Goal: Task Accomplishment & Management: Manage account settings

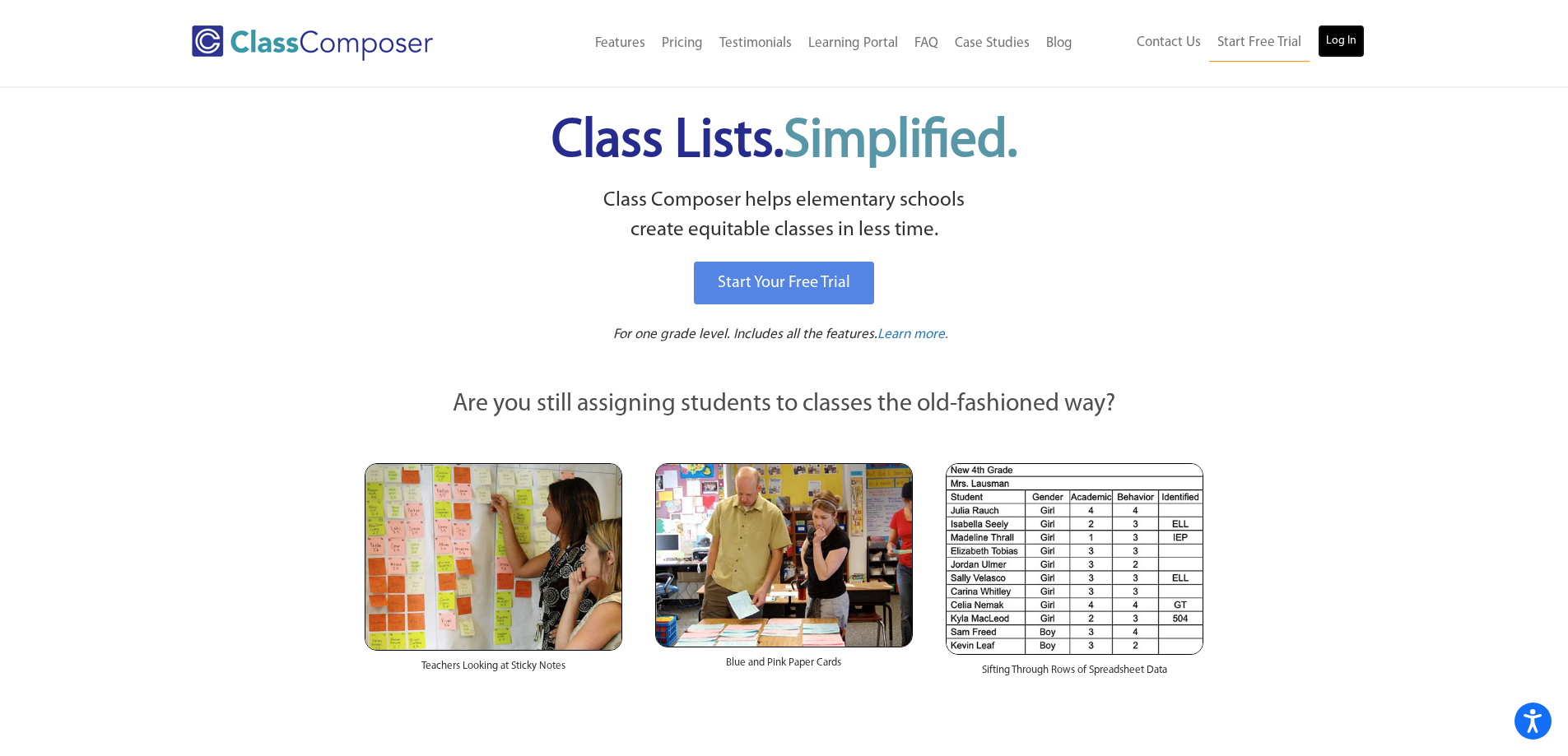
click at [1327, 43] on link "Log In" at bounding box center [1341, 42] width 47 height 33
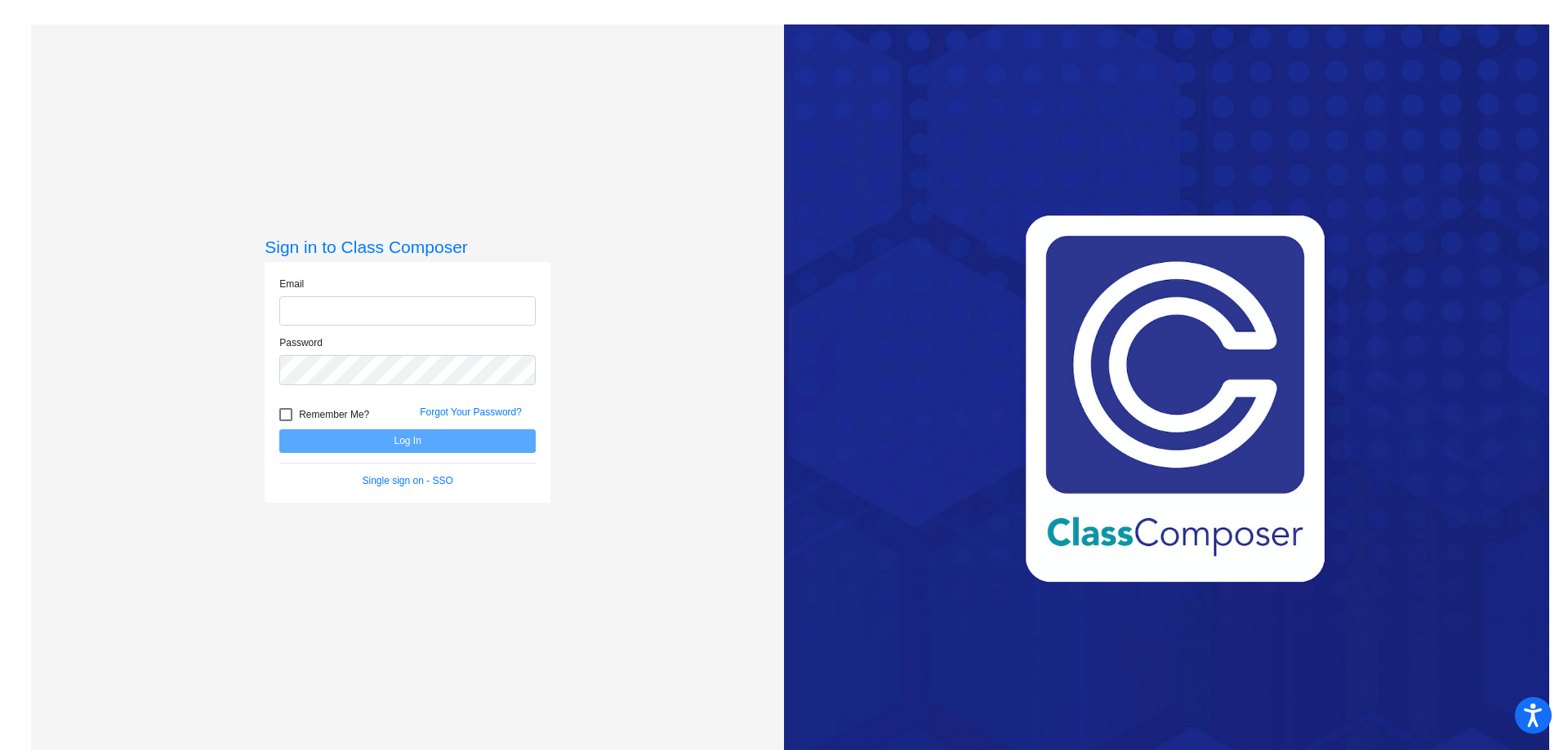
type input "[PERSON_NAME][EMAIL_ADDRESS][PERSON_NAME][DOMAIN_NAME]"
click at [441, 448] on button "Log In" at bounding box center [407, 441] width 257 height 24
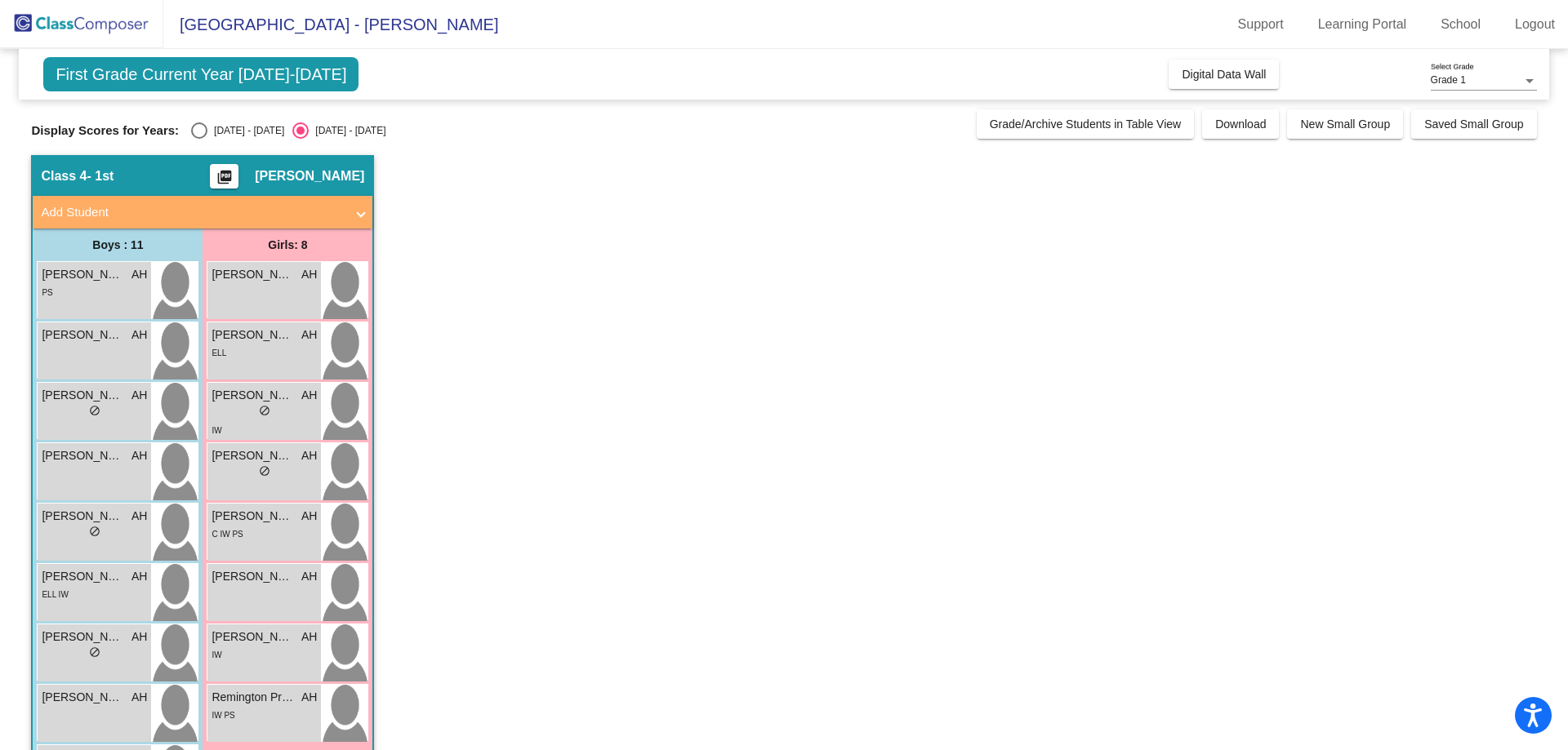
click at [239, 125] on div "[DATE] - [DATE]" at bounding box center [245, 130] width 76 height 15
click at [199, 139] on input "[DATE] - [DATE]" at bounding box center [198, 139] width 1 height 1
radio input "true"
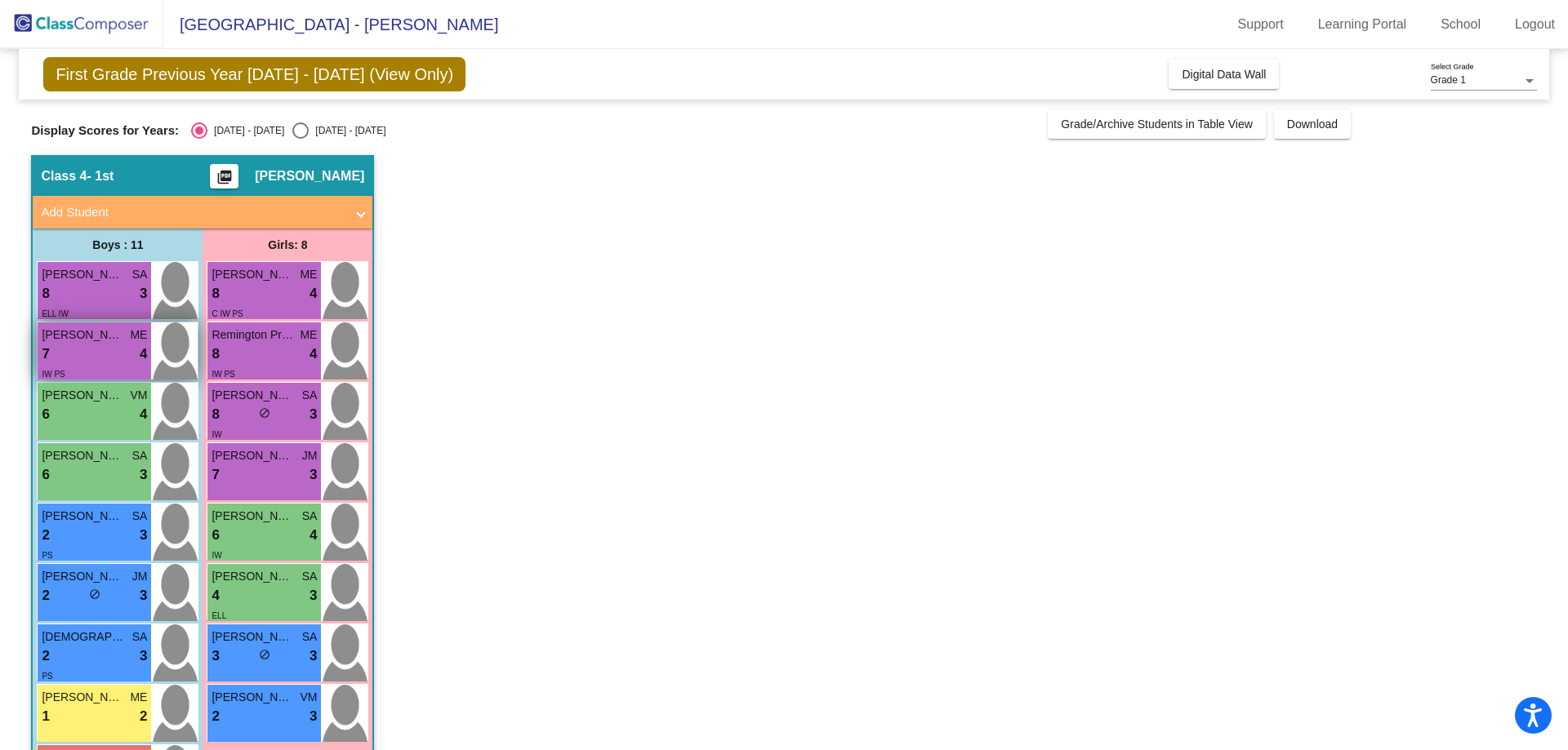
click at [111, 366] on div "IW PS" at bounding box center [94, 373] width 106 height 17
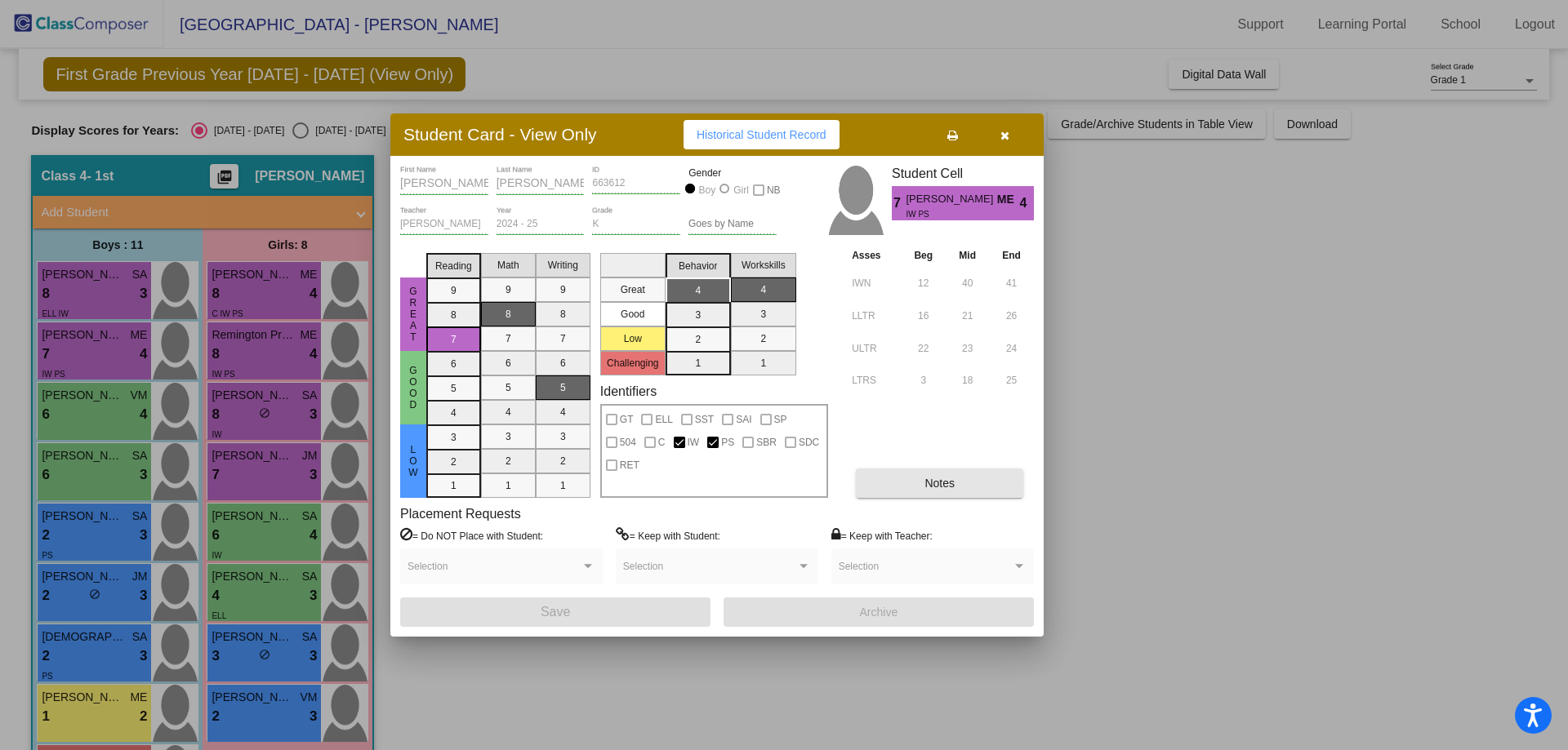
click at [989, 488] on button "Notes" at bounding box center [939, 483] width 167 height 29
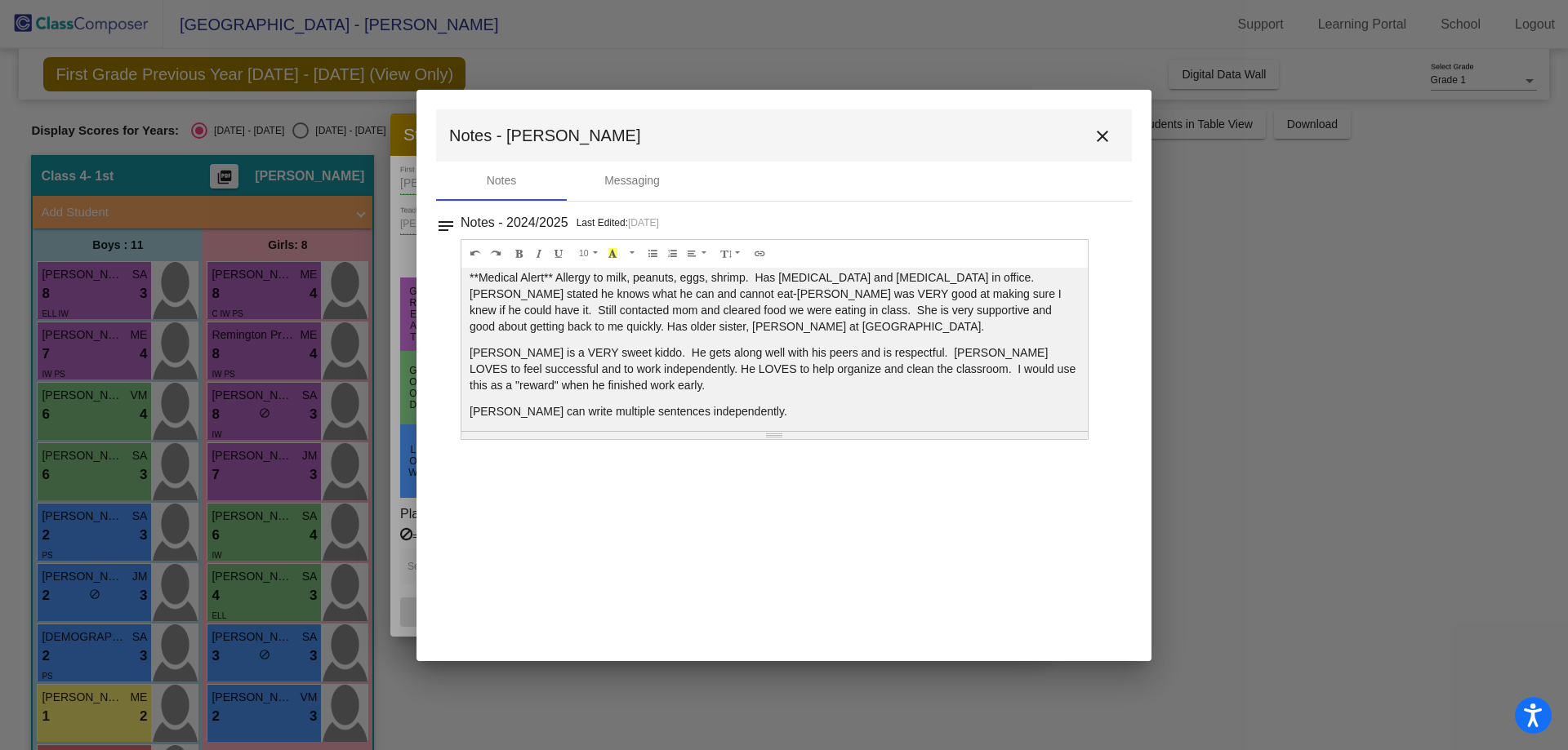
scroll to position [13, 0]
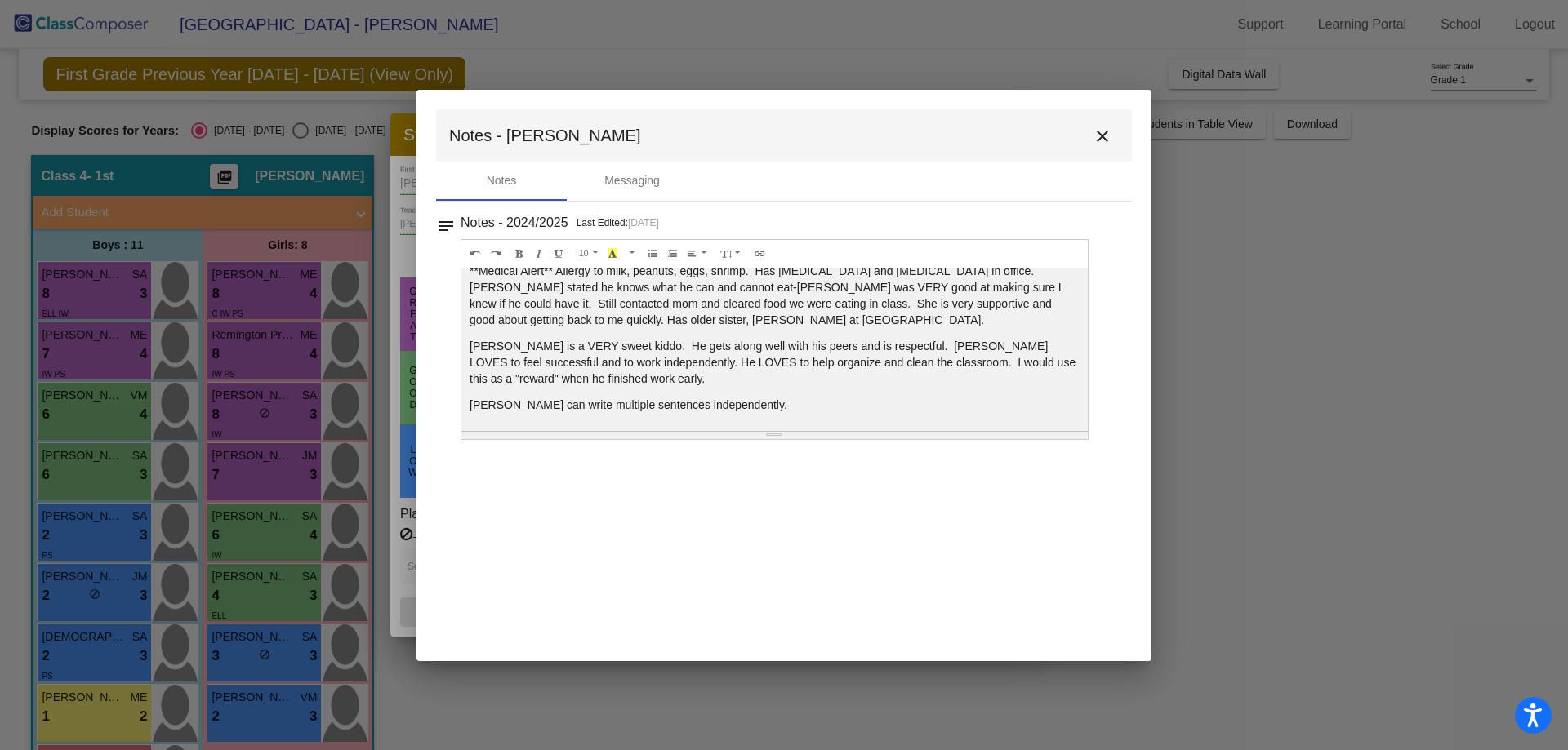
click at [1104, 123] on button "close" at bounding box center [1102, 136] width 33 height 33
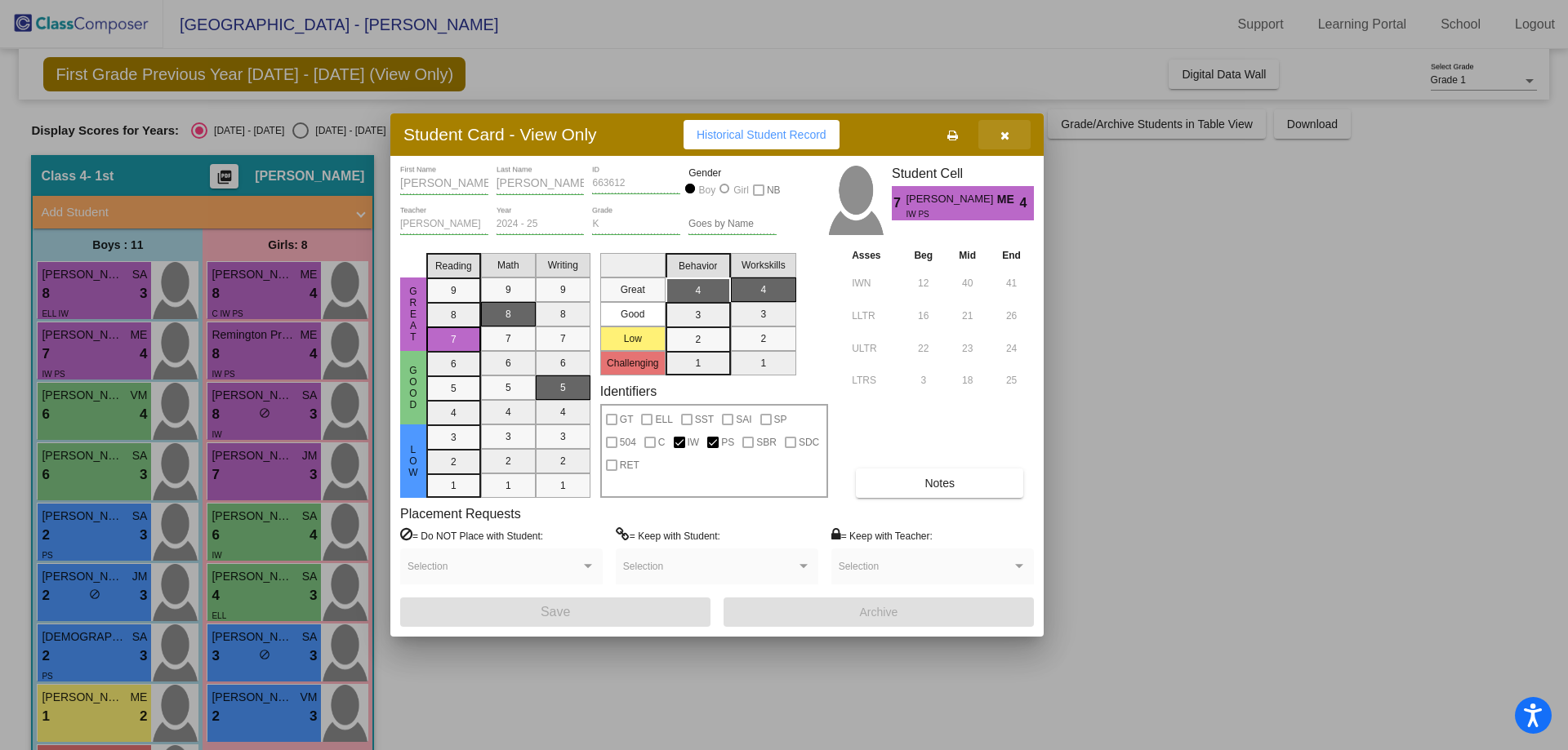
click at [999, 126] on button "button" at bounding box center [1004, 135] width 52 height 29
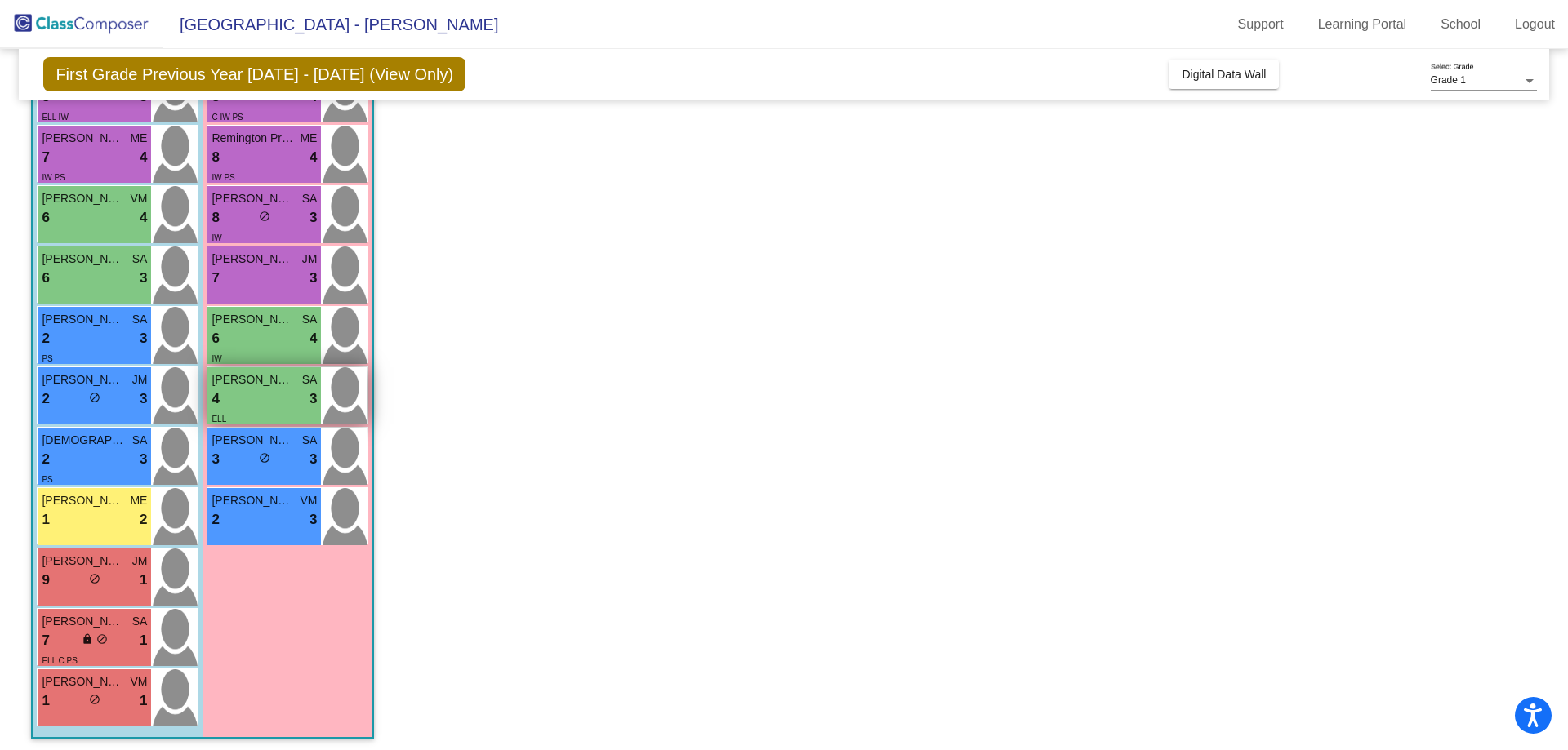
scroll to position [202, 0]
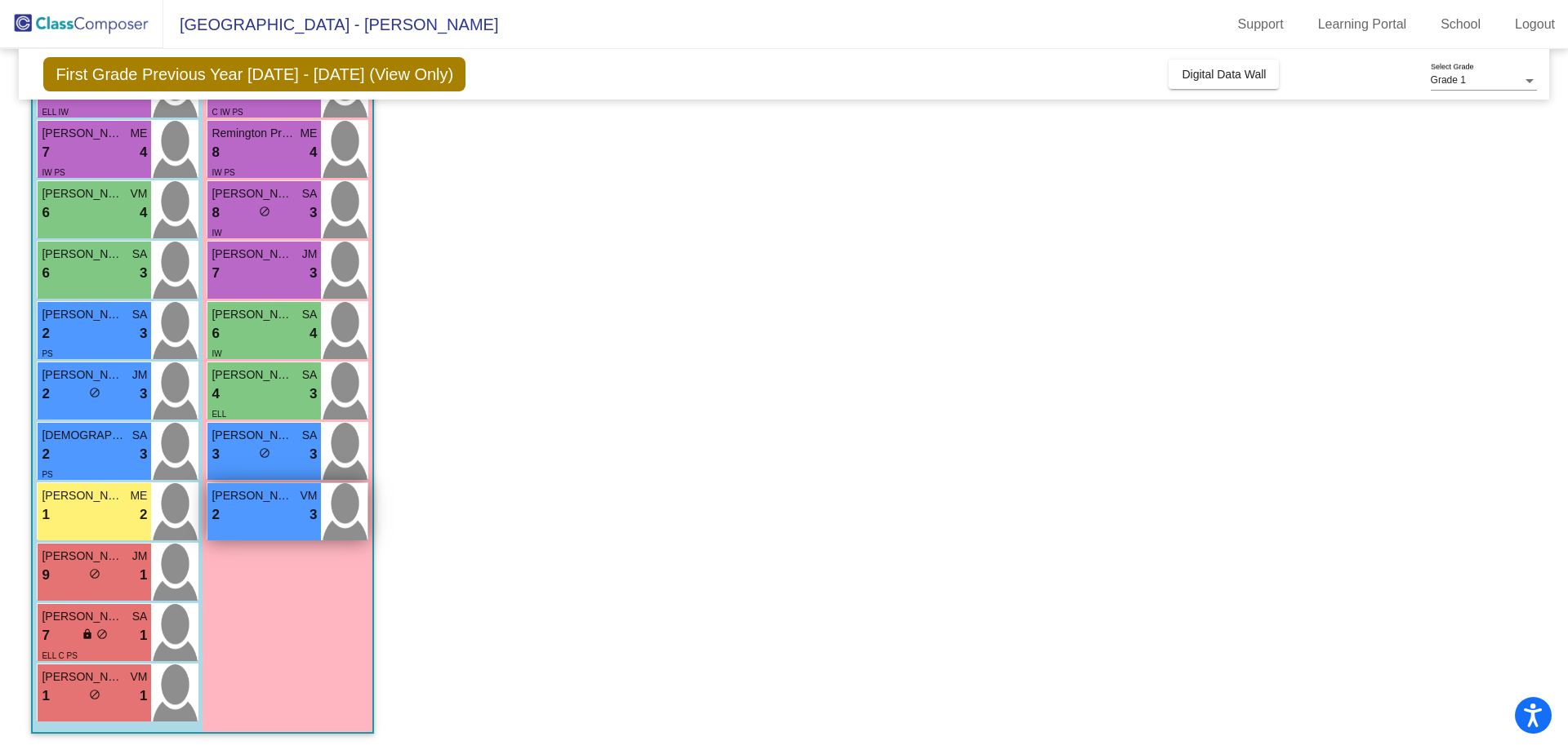
click at [224, 504] on span "[PERSON_NAME]" at bounding box center [251, 496] width 82 height 17
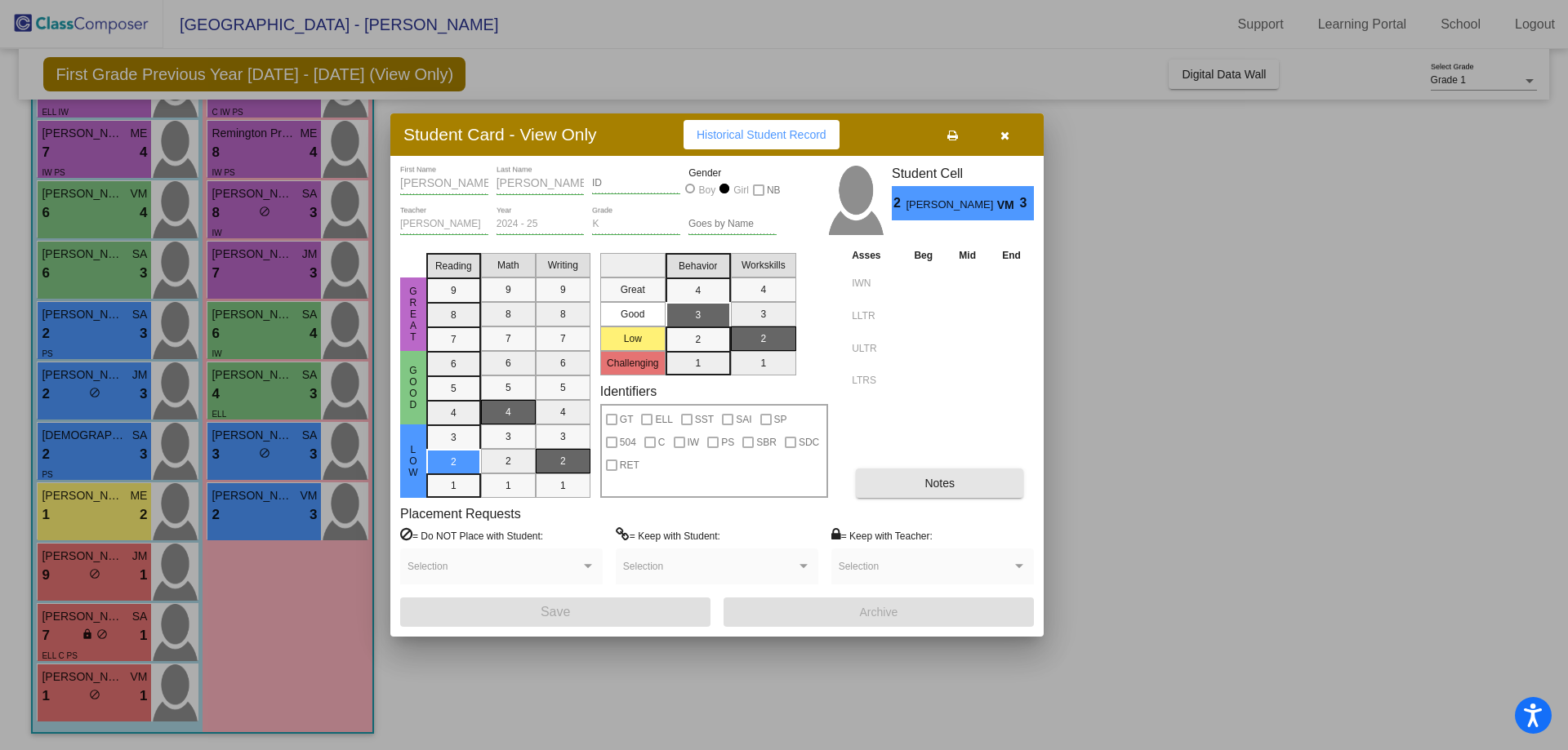
click at [862, 475] on button "Notes" at bounding box center [939, 483] width 167 height 29
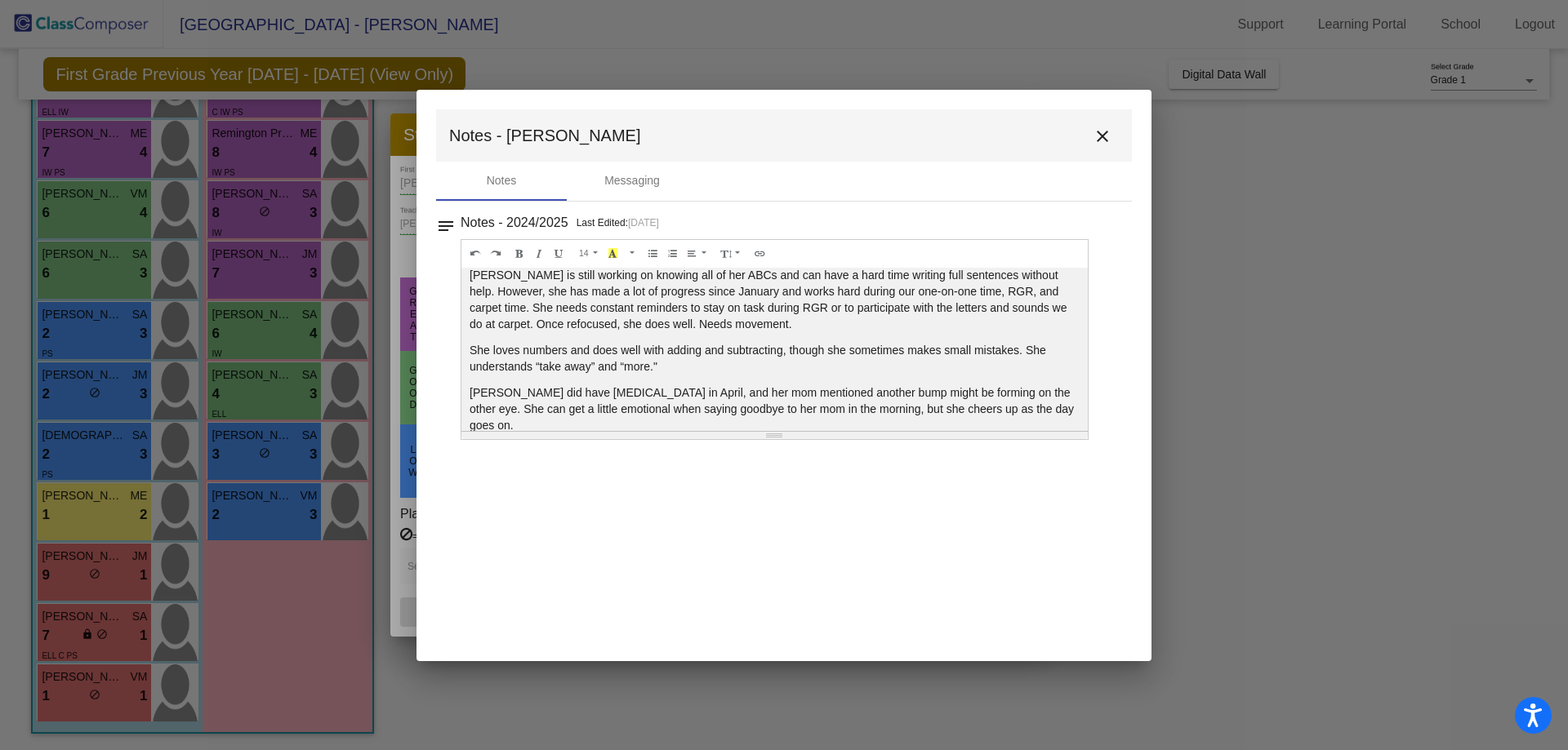
scroll to position [72, 0]
click at [1107, 113] on mat-toolbar "Notes - [PERSON_NAME] close" at bounding box center [784, 135] width 696 height 52
click at [1097, 132] on mat-icon "close" at bounding box center [1102, 136] width 20 height 20
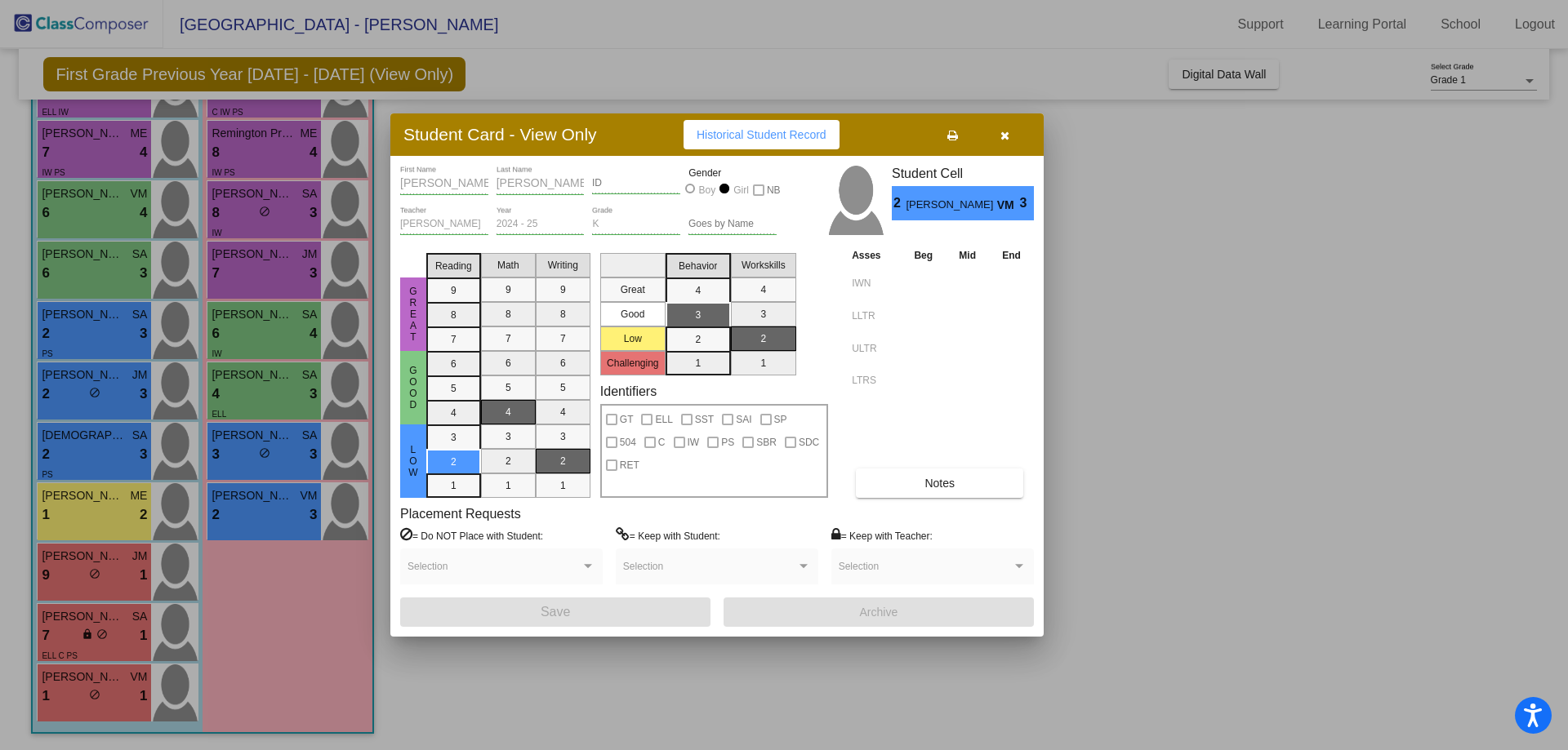
click at [257, 455] on div at bounding box center [784, 375] width 1568 height 750
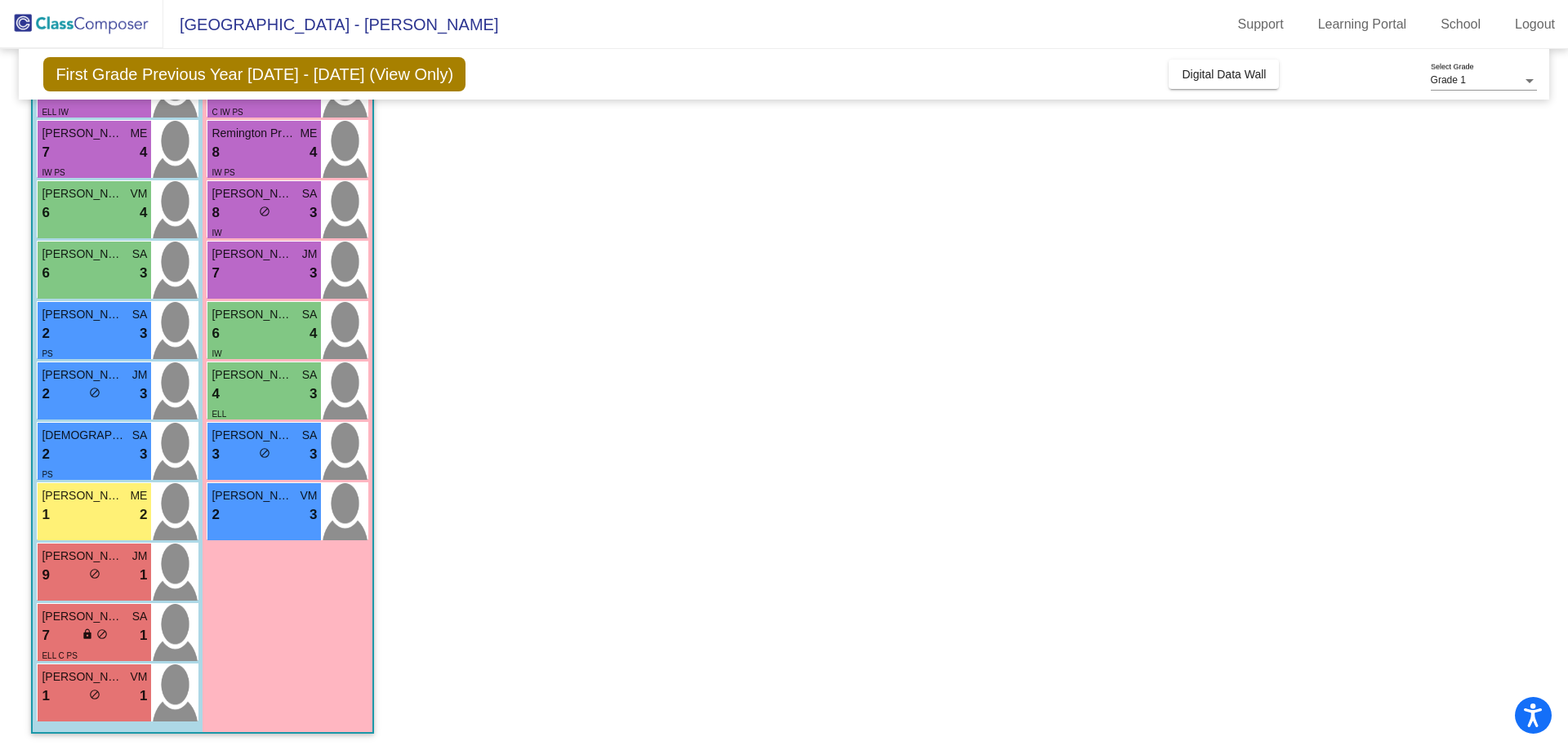
click at [257, 455] on div "3 lock do_not_disturb_alt 3" at bounding box center [263, 455] width 106 height 21
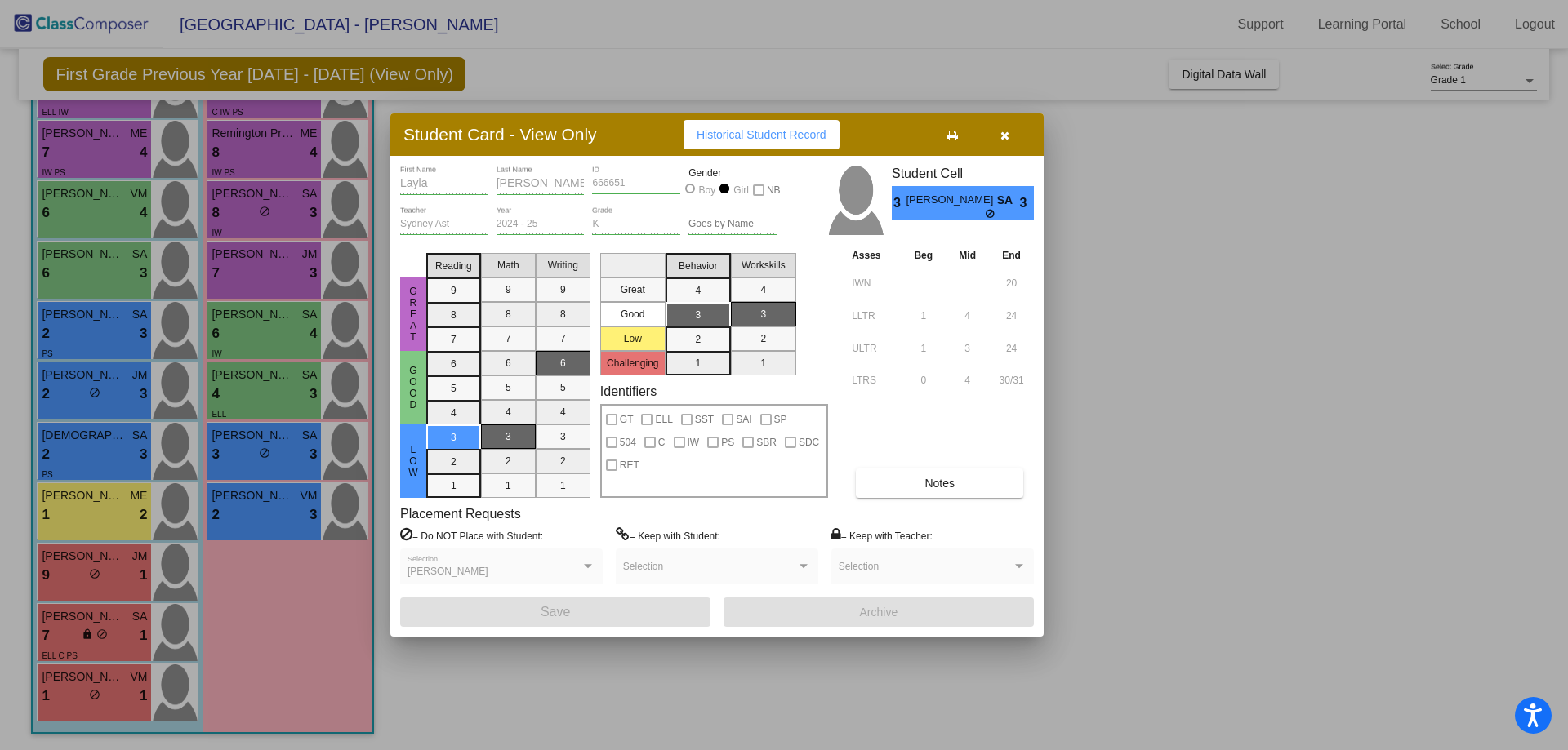
click at [882, 478] on button "Notes" at bounding box center [939, 483] width 167 height 29
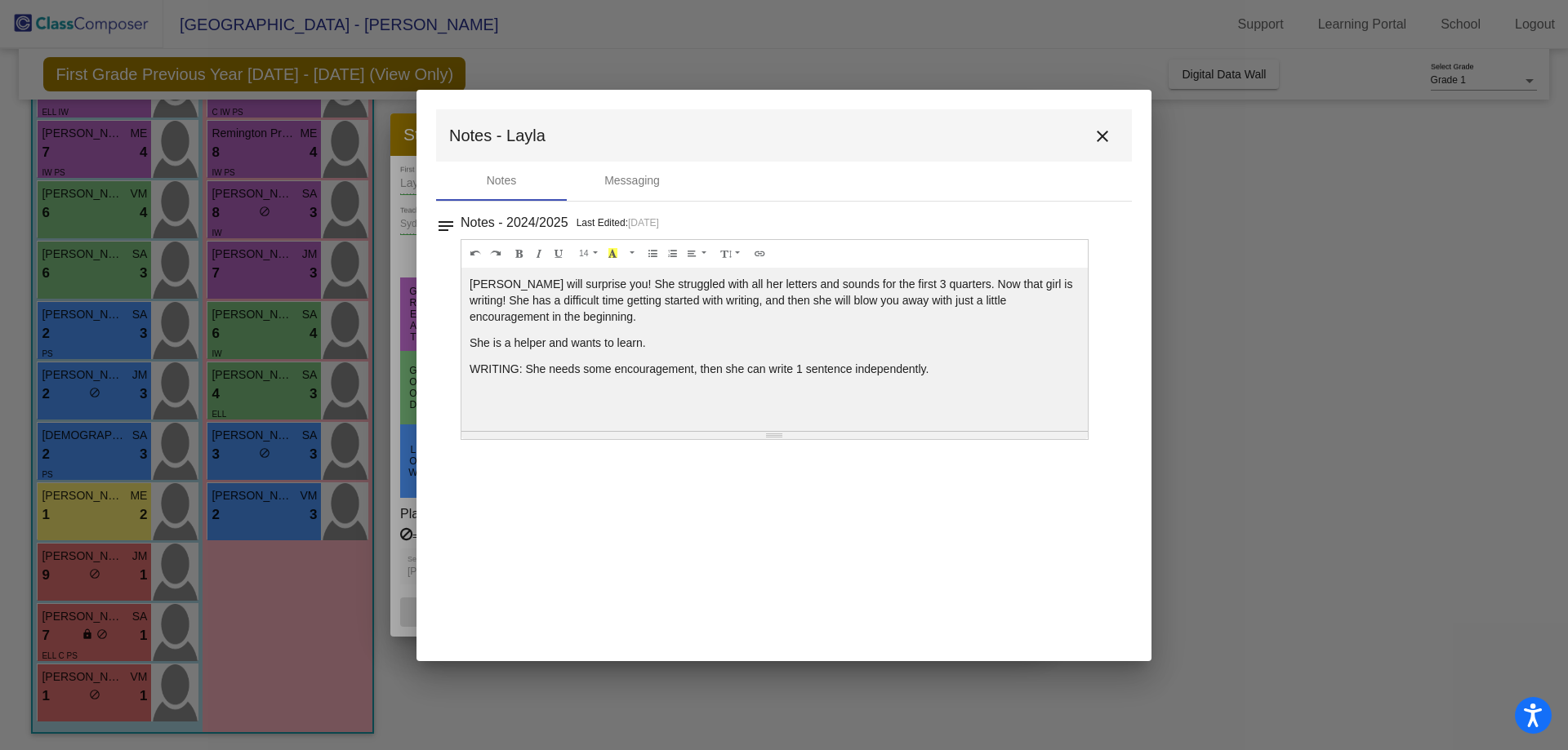
click at [1109, 130] on mat-icon "close" at bounding box center [1102, 136] width 20 height 20
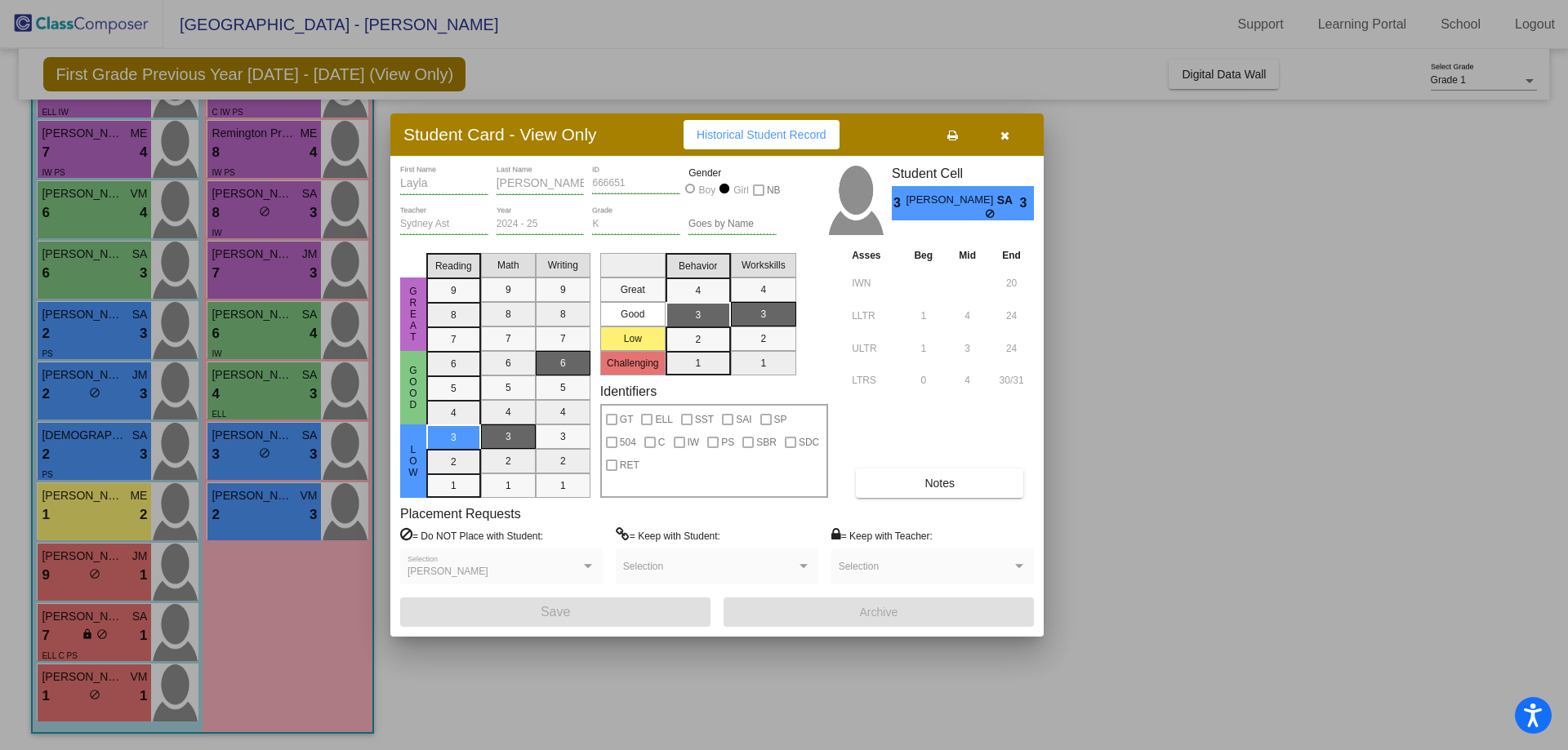
click at [997, 132] on button "button" at bounding box center [1004, 135] width 52 height 29
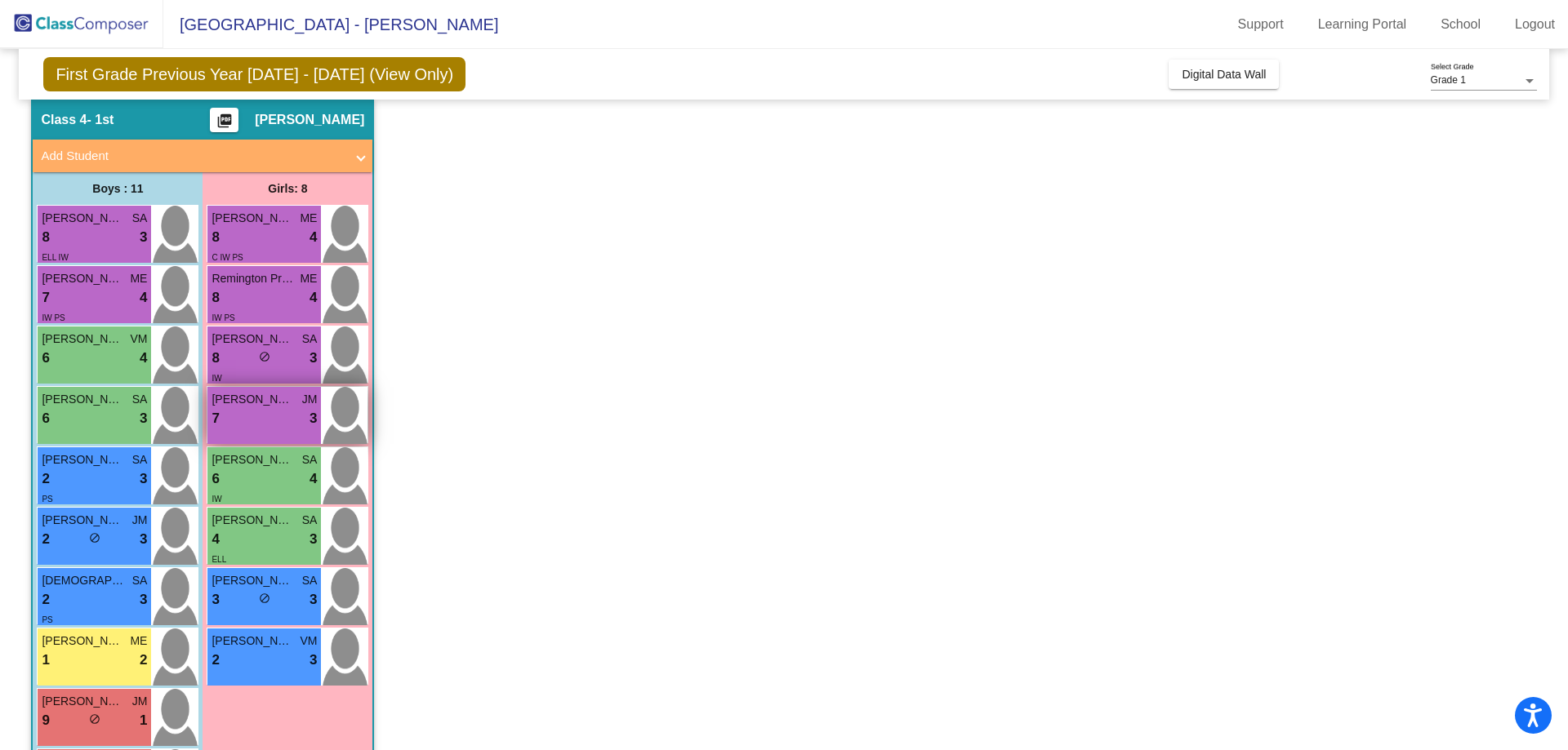
scroll to position [0, 0]
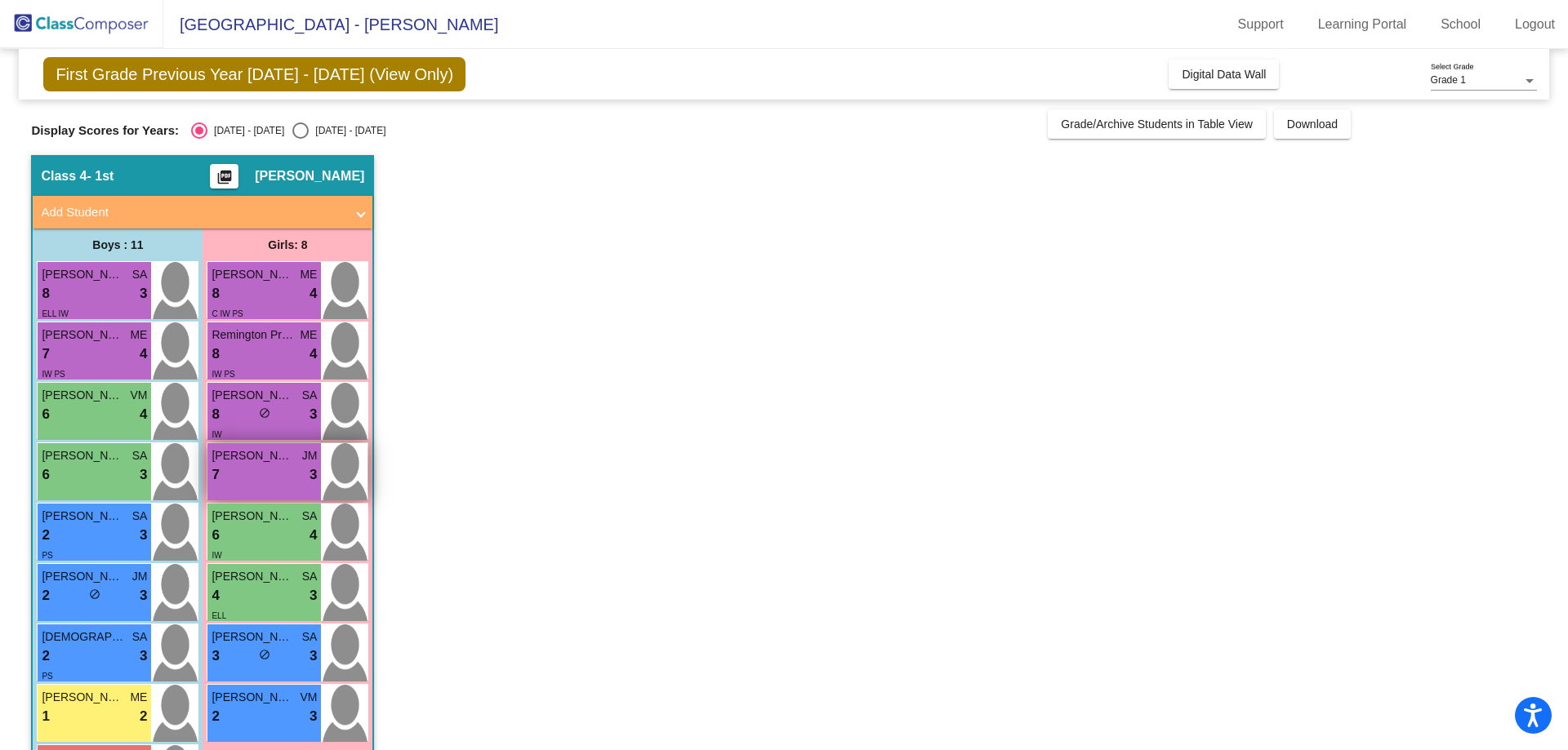
click at [270, 475] on div "7 lock do_not_disturb_alt 3" at bounding box center [263, 475] width 106 height 21
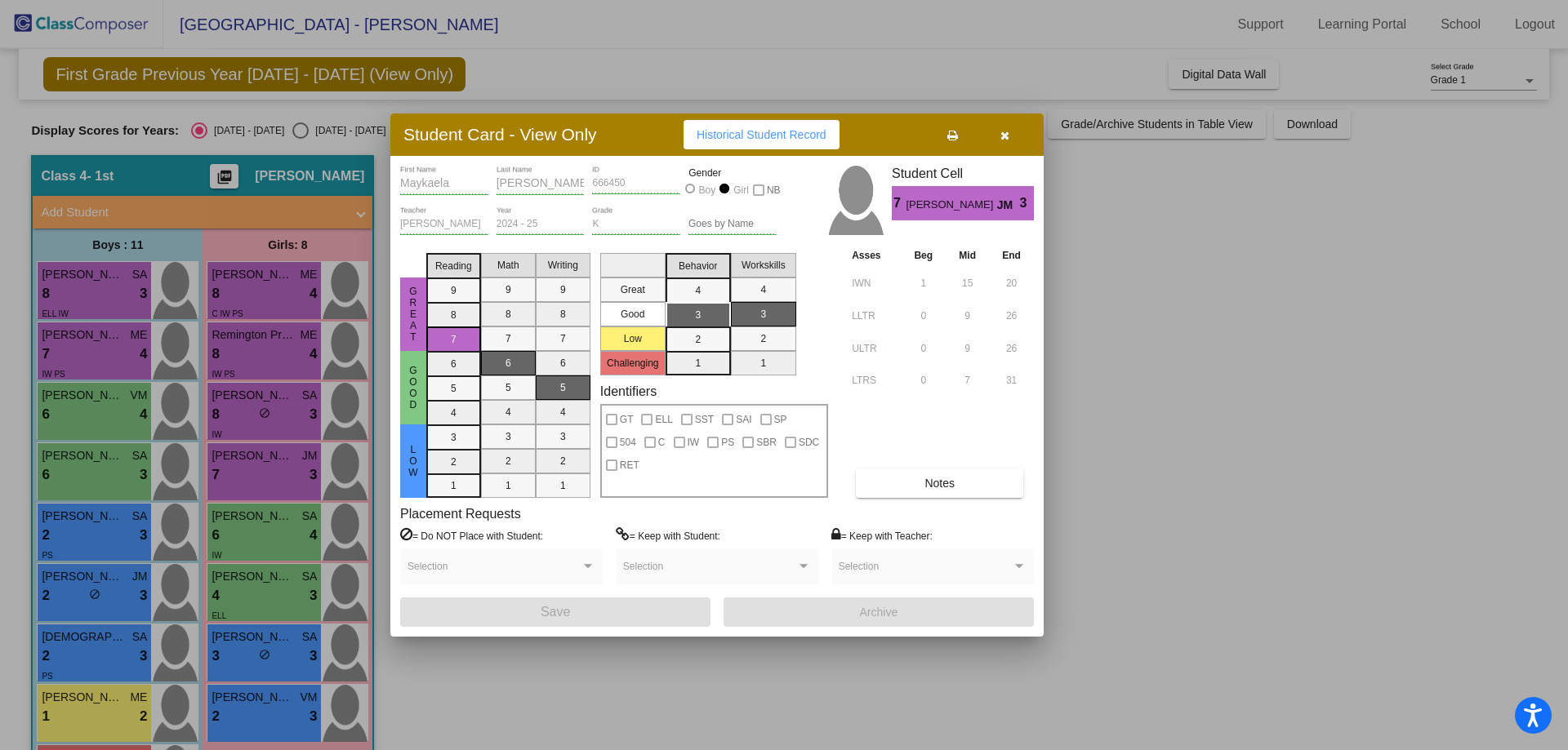
click at [978, 464] on div "Asses Beg Mid End IWN 1 15 20 LLTR 0 9 26 ULTR 0 9 26 LTRS 0 7 31 Notes" at bounding box center [941, 372] width 186 height 251
click at [969, 482] on button "Notes" at bounding box center [939, 483] width 167 height 29
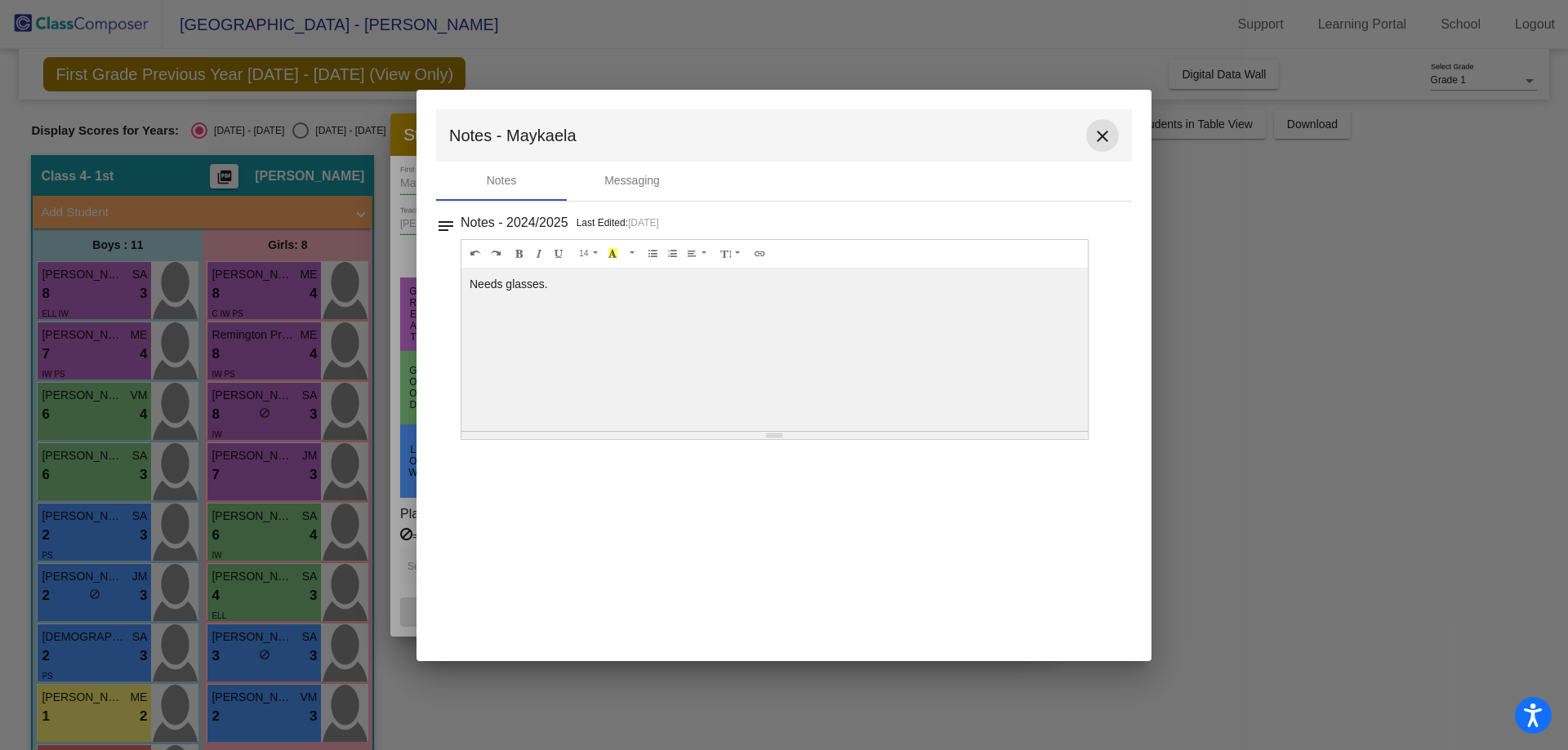
click at [1098, 142] on mat-icon "close" at bounding box center [1102, 136] width 20 height 20
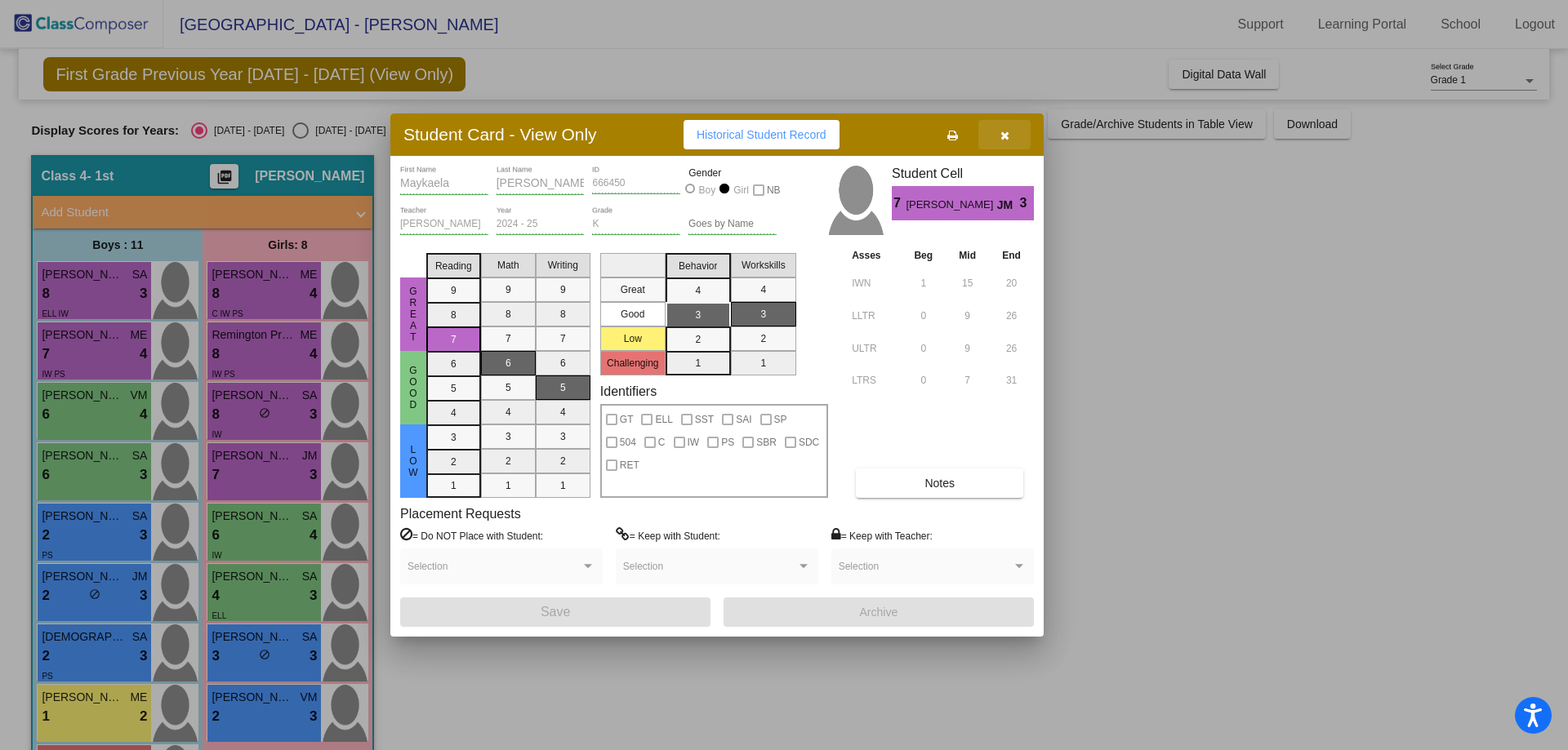
click at [1001, 137] on icon "button" at bounding box center [1004, 135] width 9 height 11
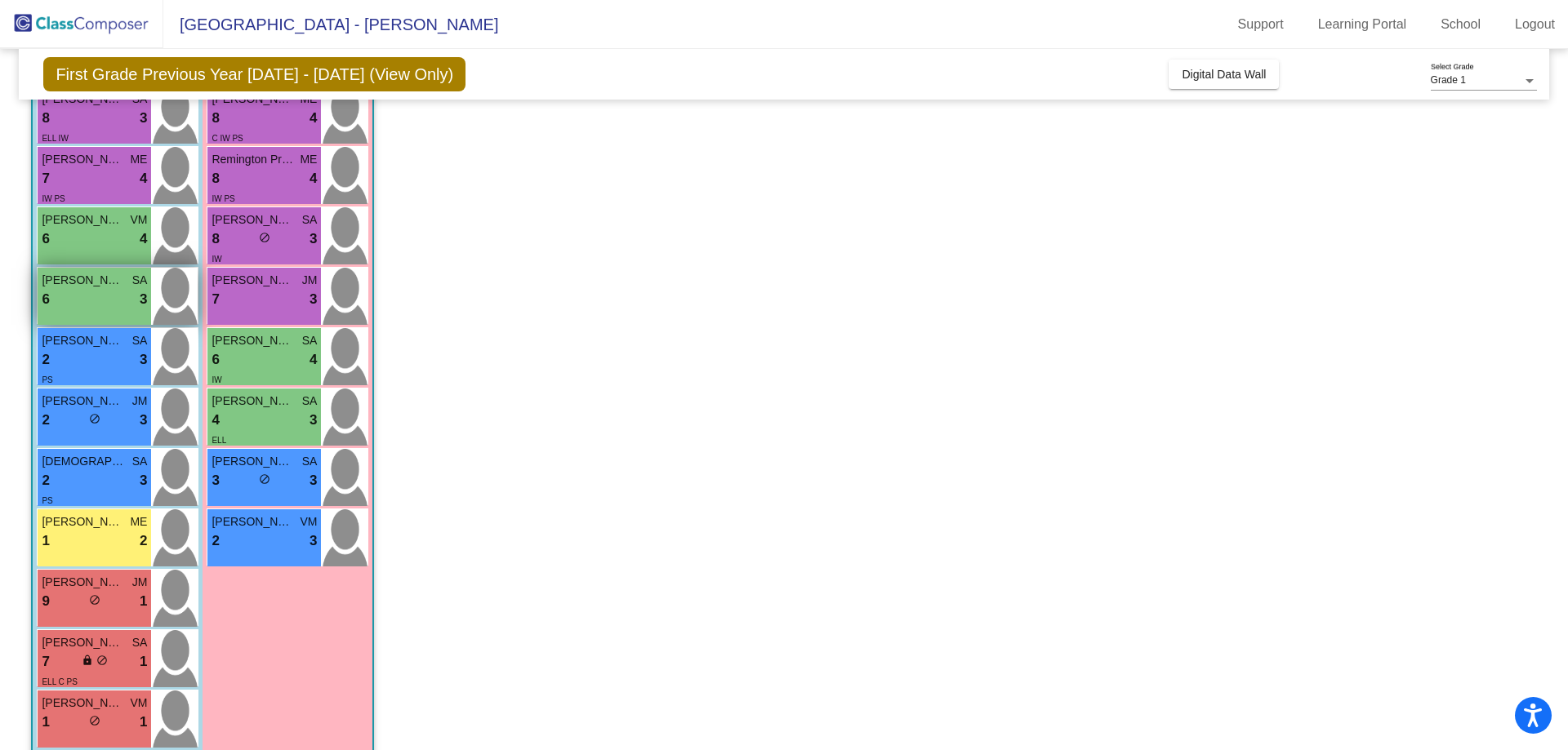
scroll to position [202, 0]
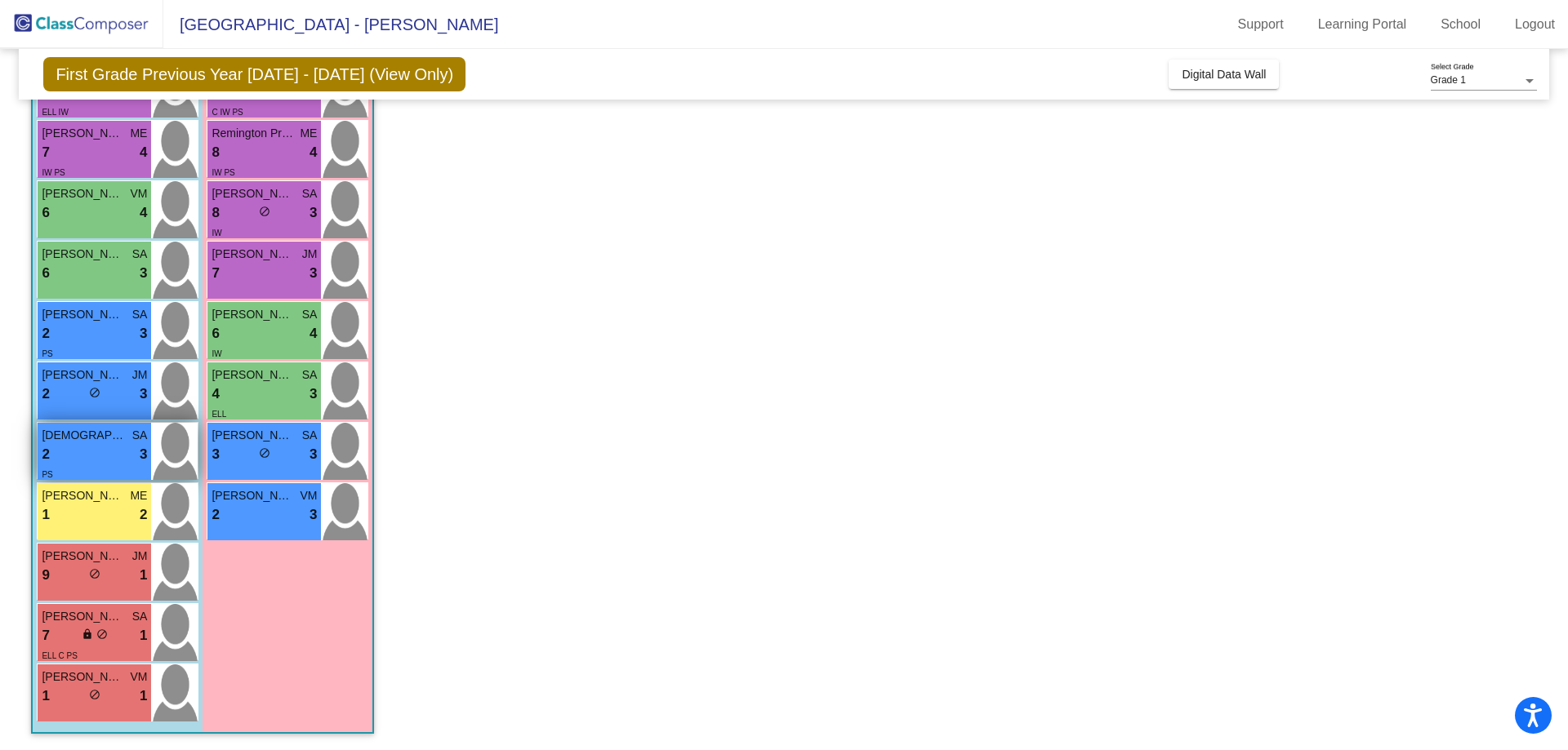
click at [94, 462] on div "2 lock do_not_disturb_alt 3" at bounding box center [94, 455] width 106 height 21
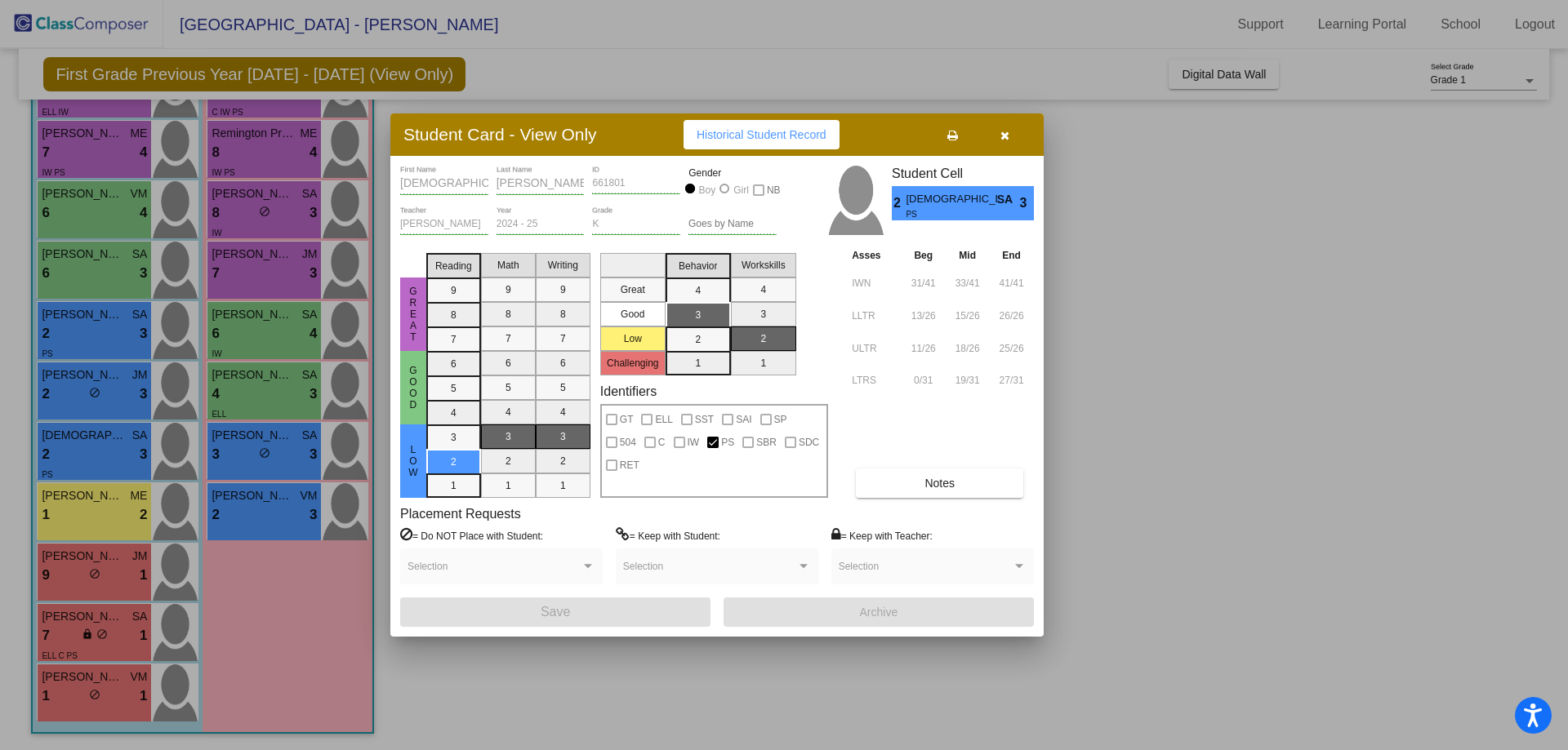
click at [1004, 130] on icon "button" at bounding box center [1004, 135] width 9 height 11
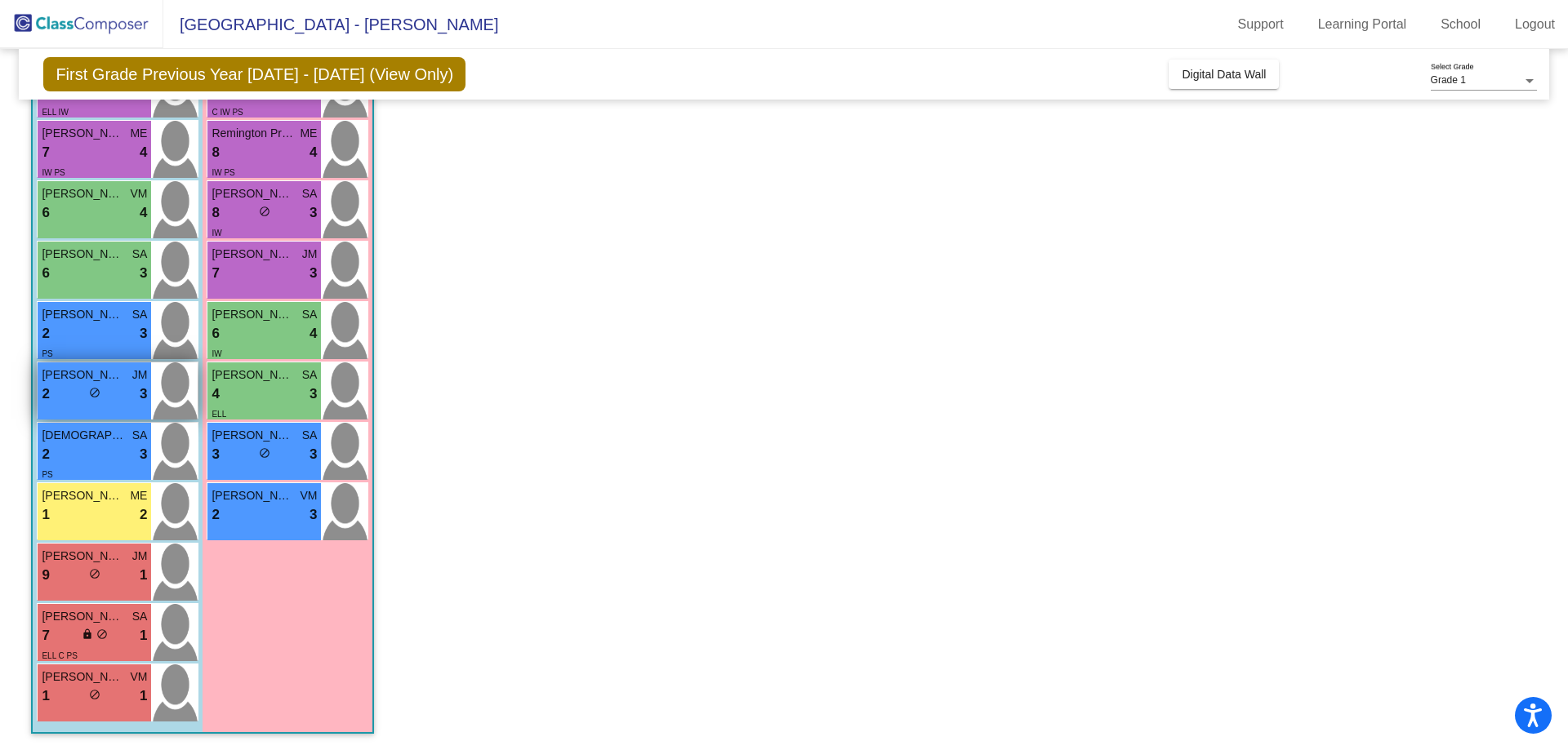
click at [91, 392] on span "do_not_disturb_alt" at bounding box center [94, 392] width 11 height 11
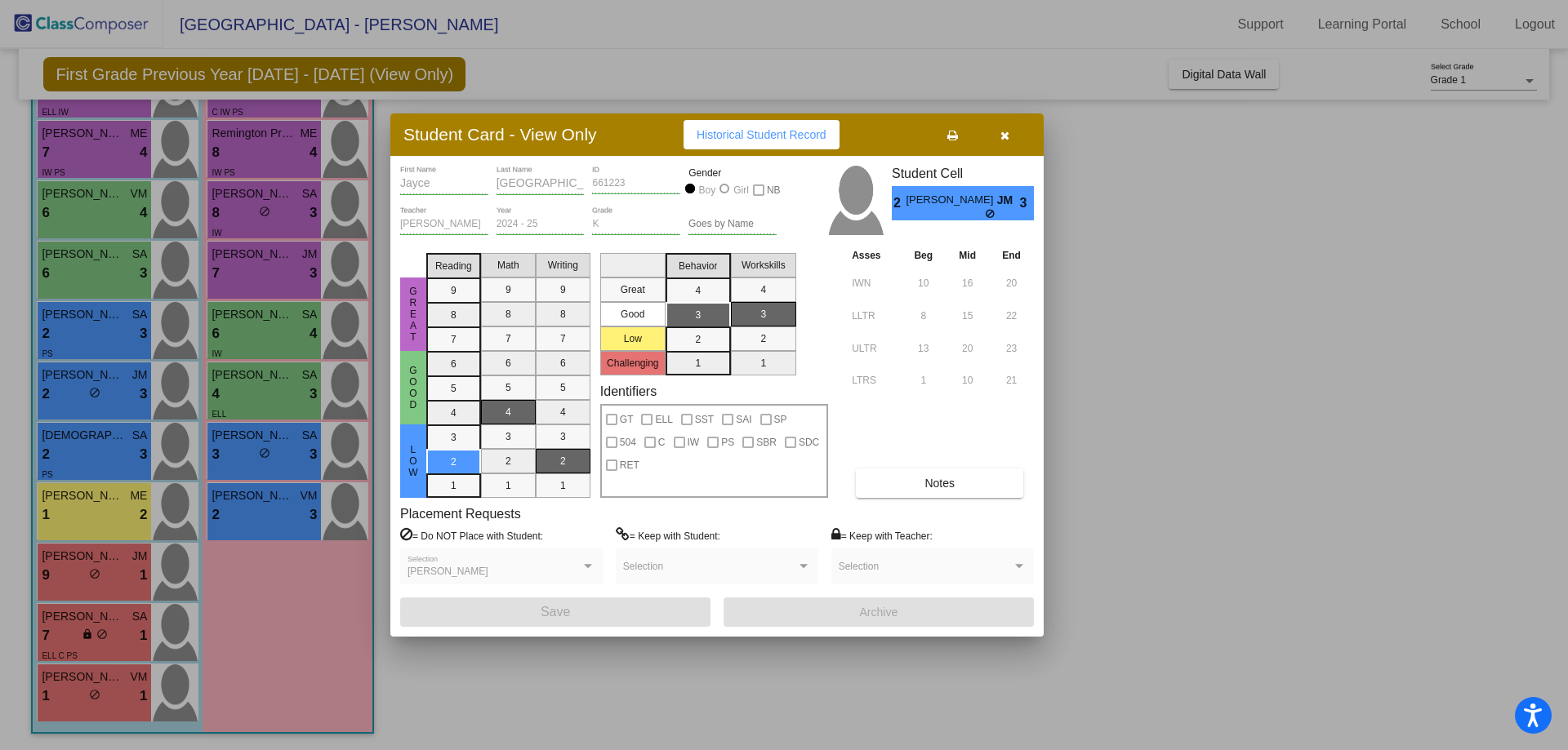
click at [1023, 481] on button "Notes" at bounding box center [939, 483] width 167 height 29
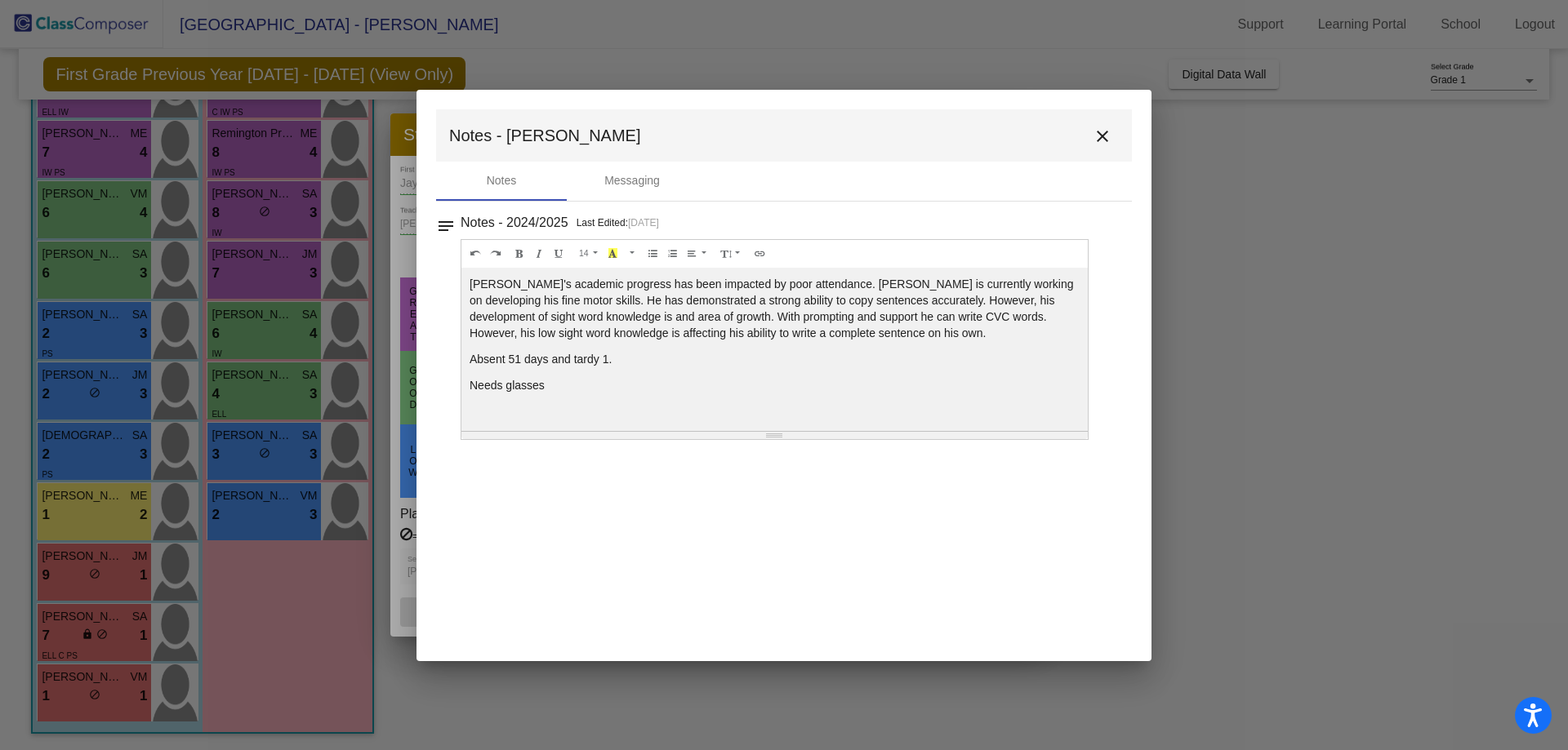
click at [1097, 135] on mat-icon "close" at bounding box center [1102, 136] width 20 height 20
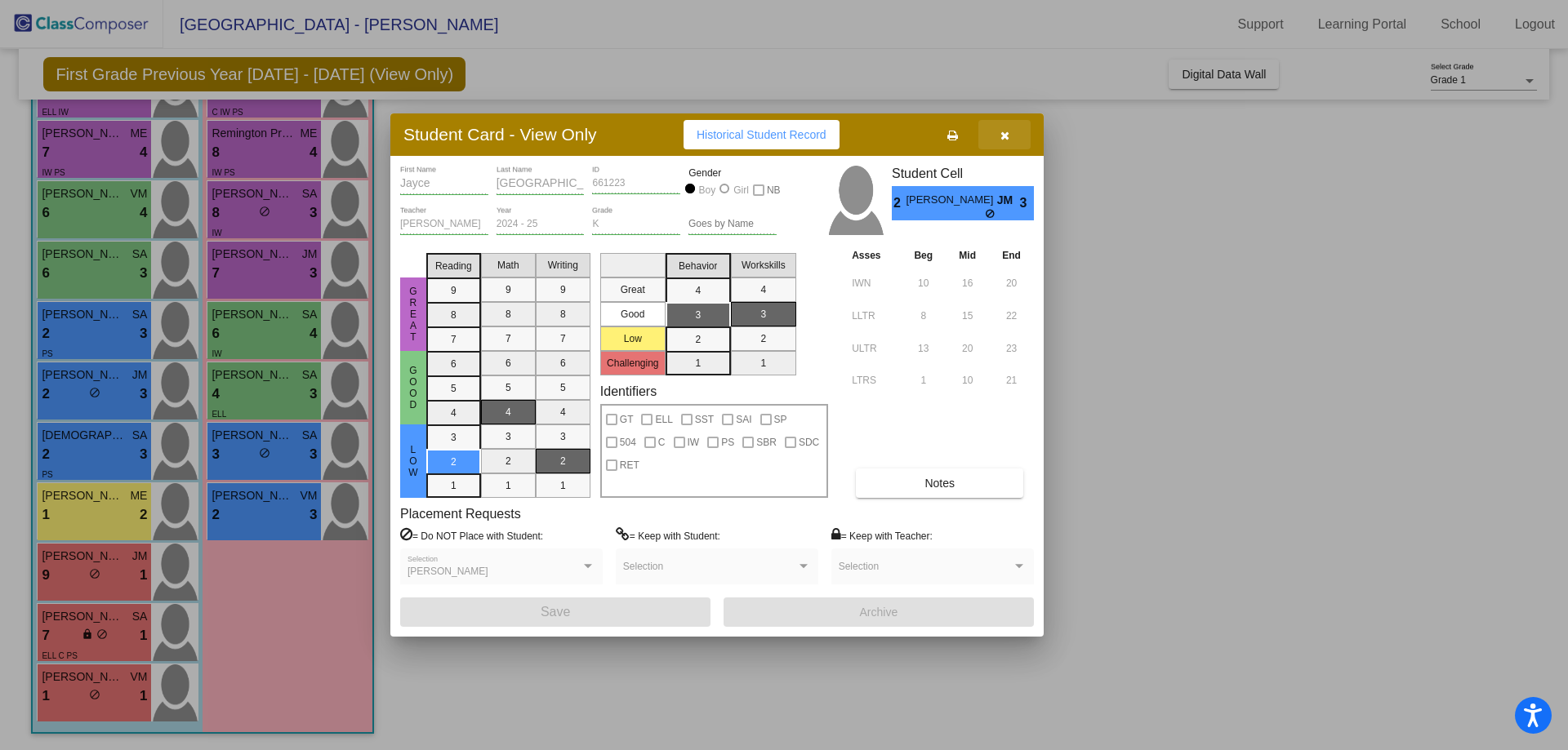
click at [1002, 139] on icon "button" at bounding box center [1004, 135] width 9 height 11
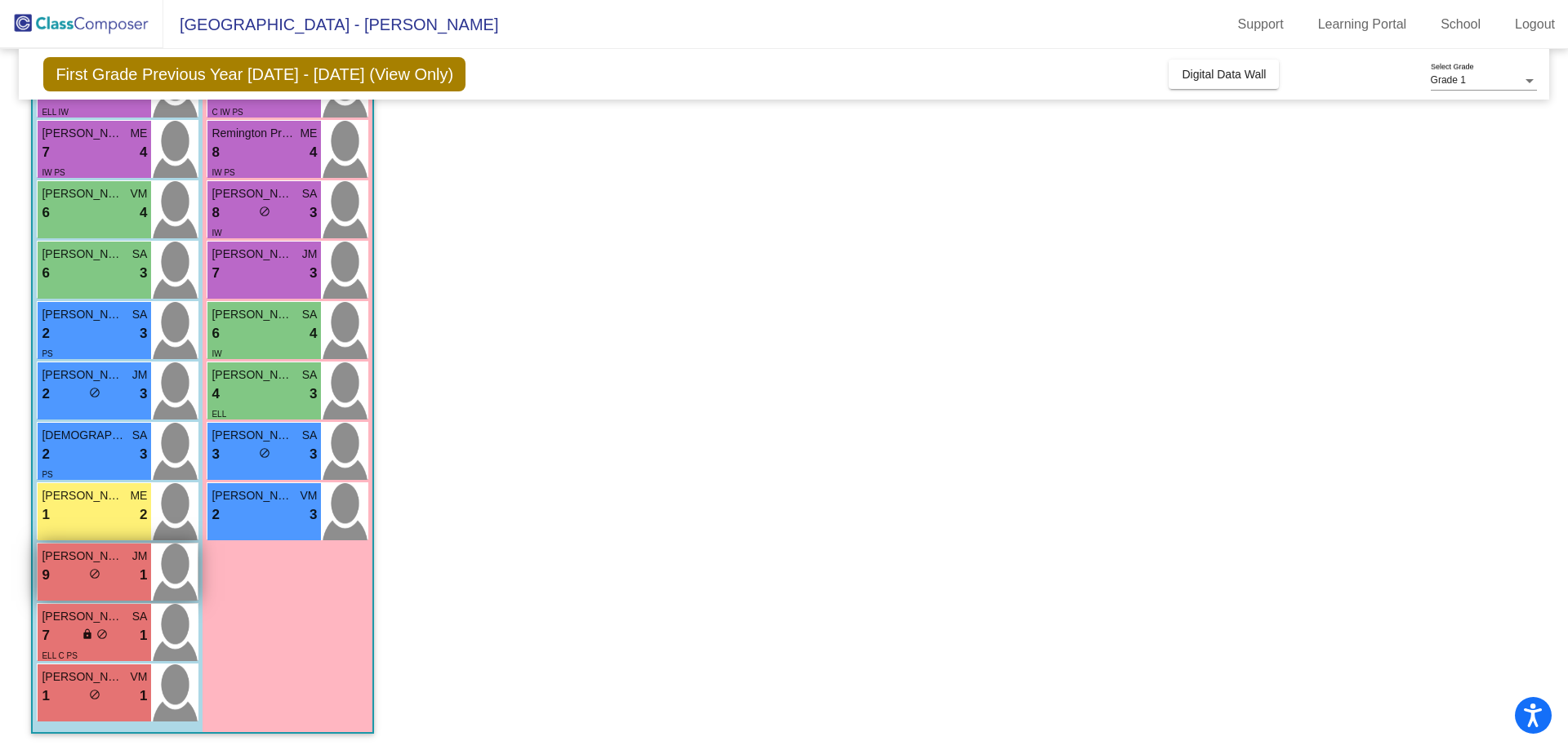
click at [107, 571] on div "9 lock do_not_disturb_alt 1" at bounding box center [94, 575] width 106 height 21
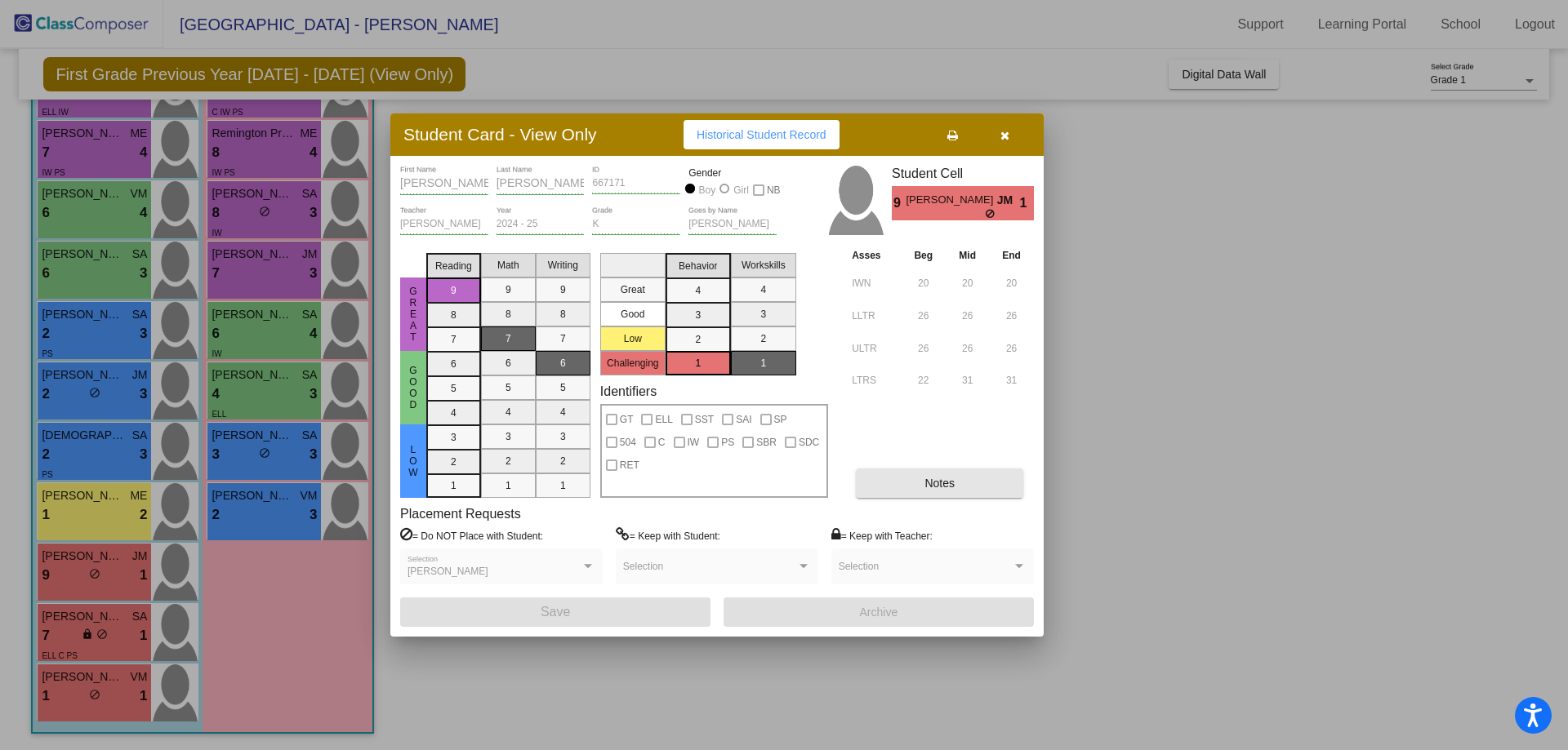
click at [984, 493] on button "Notes" at bounding box center [939, 483] width 167 height 29
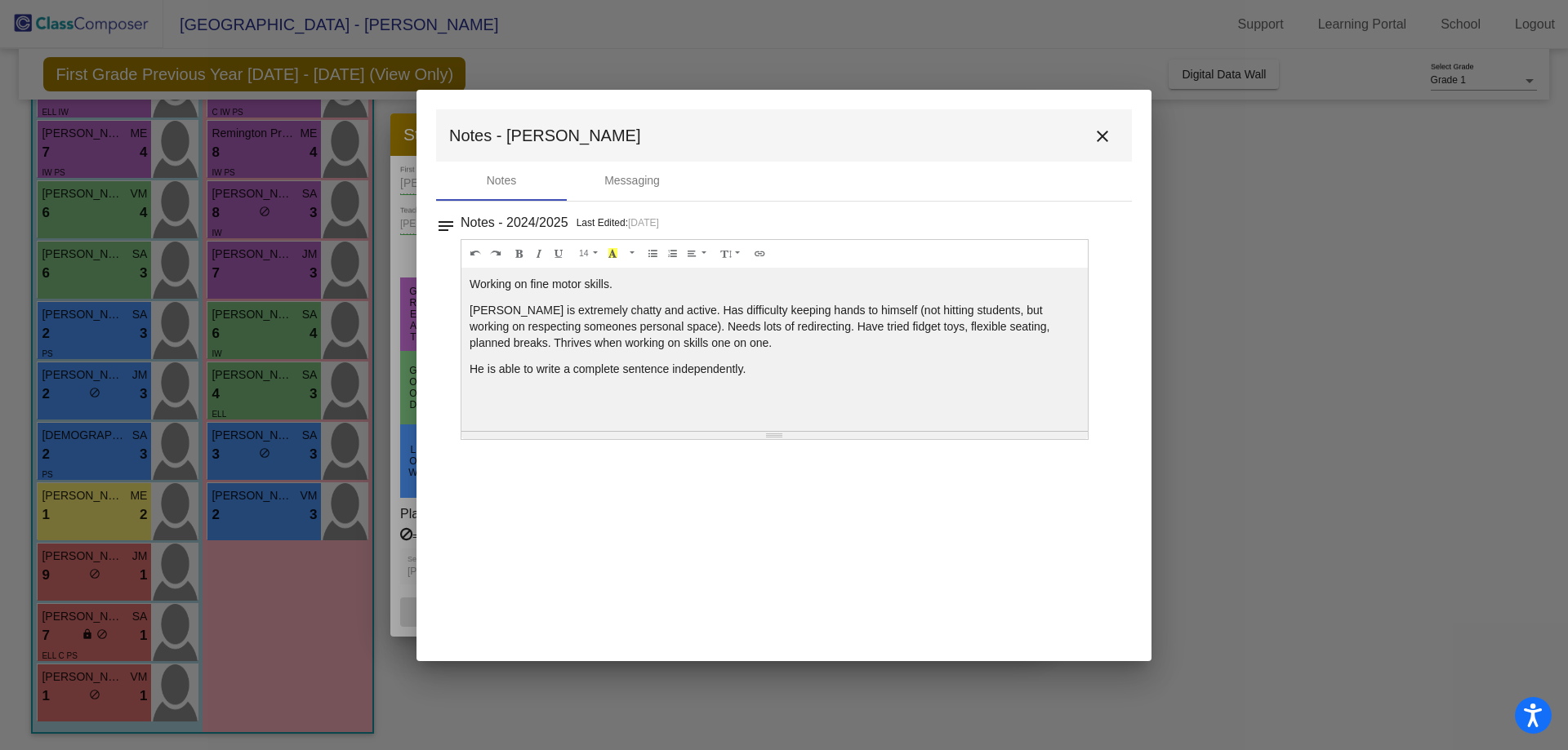
click at [1081, 143] on mat-toolbar "Notes - [PERSON_NAME] close" at bounding box center [784, 135] width 696 height 52
click at [1108, 149] on button "close" at bounding box center [1102, 136] width 33 height 33
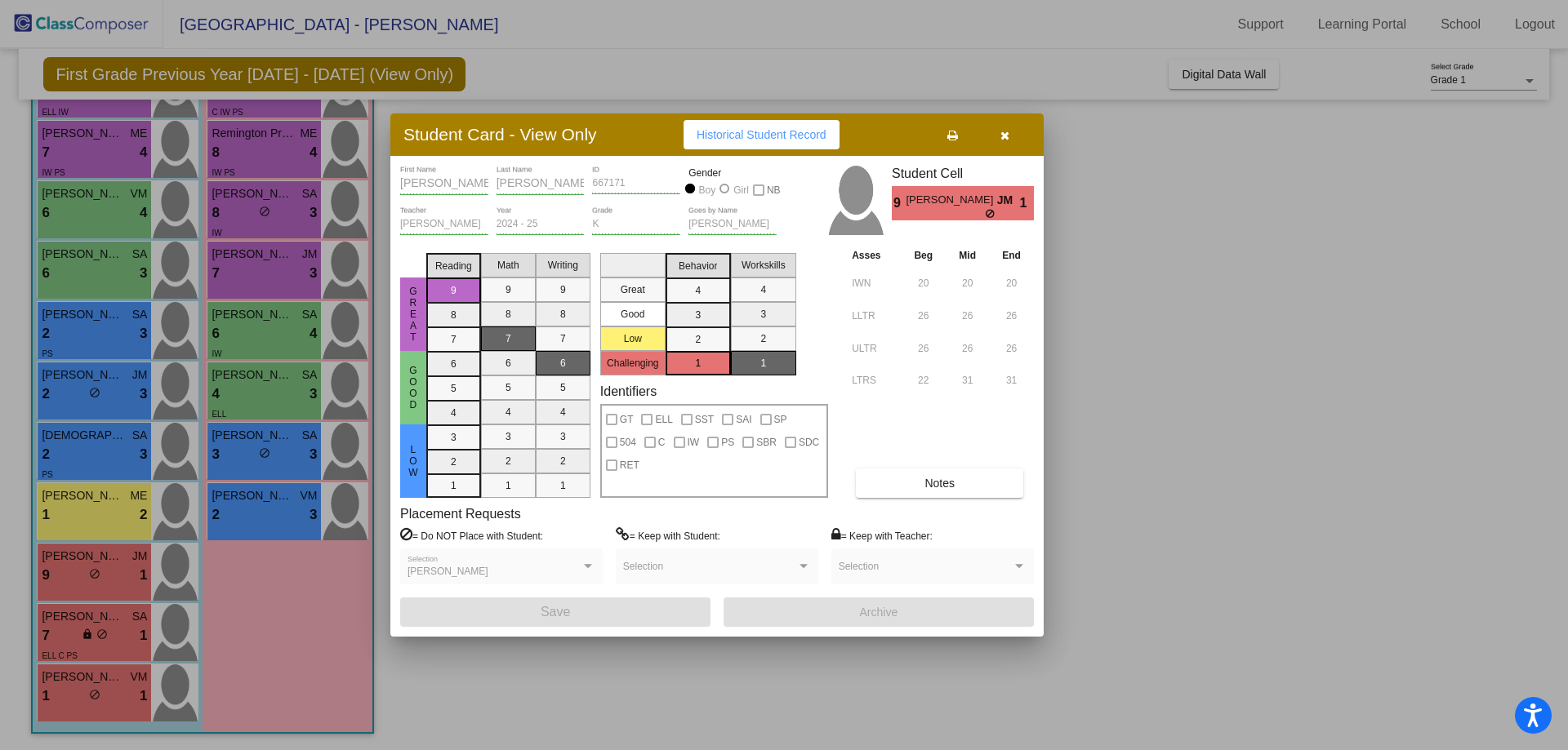
drag, startPoint x: 209, startPoint y: 439, endPoint x: 211, endPoint y: 190, distance: 249.0
click at [1007, 137] on icon "button" at bounding box center [1004, 135] width 9 height 11
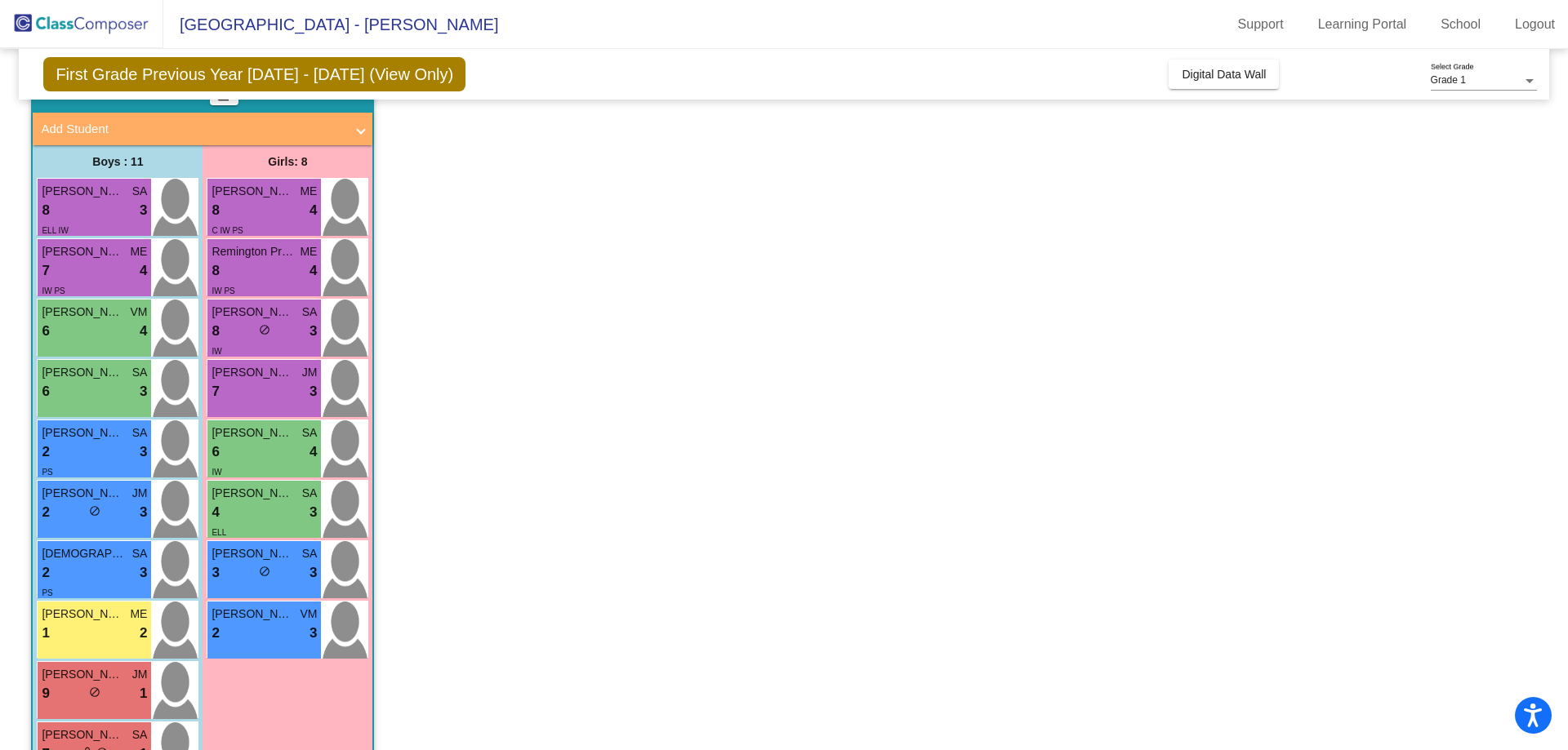
scroll to position [0, 0]
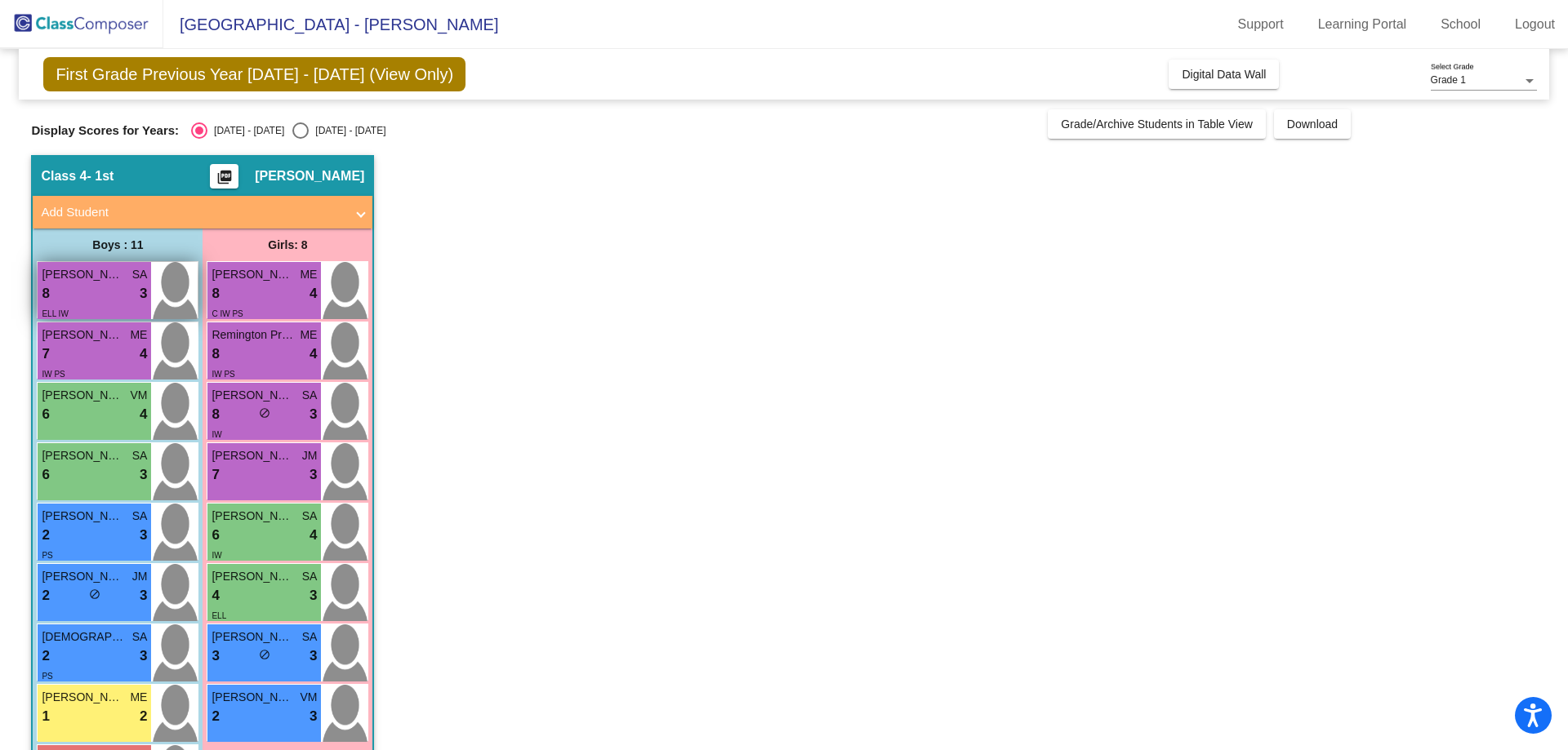
click at [106, 316] on div "ELL IW" at bounding box center [94, 313] width 106 height 17
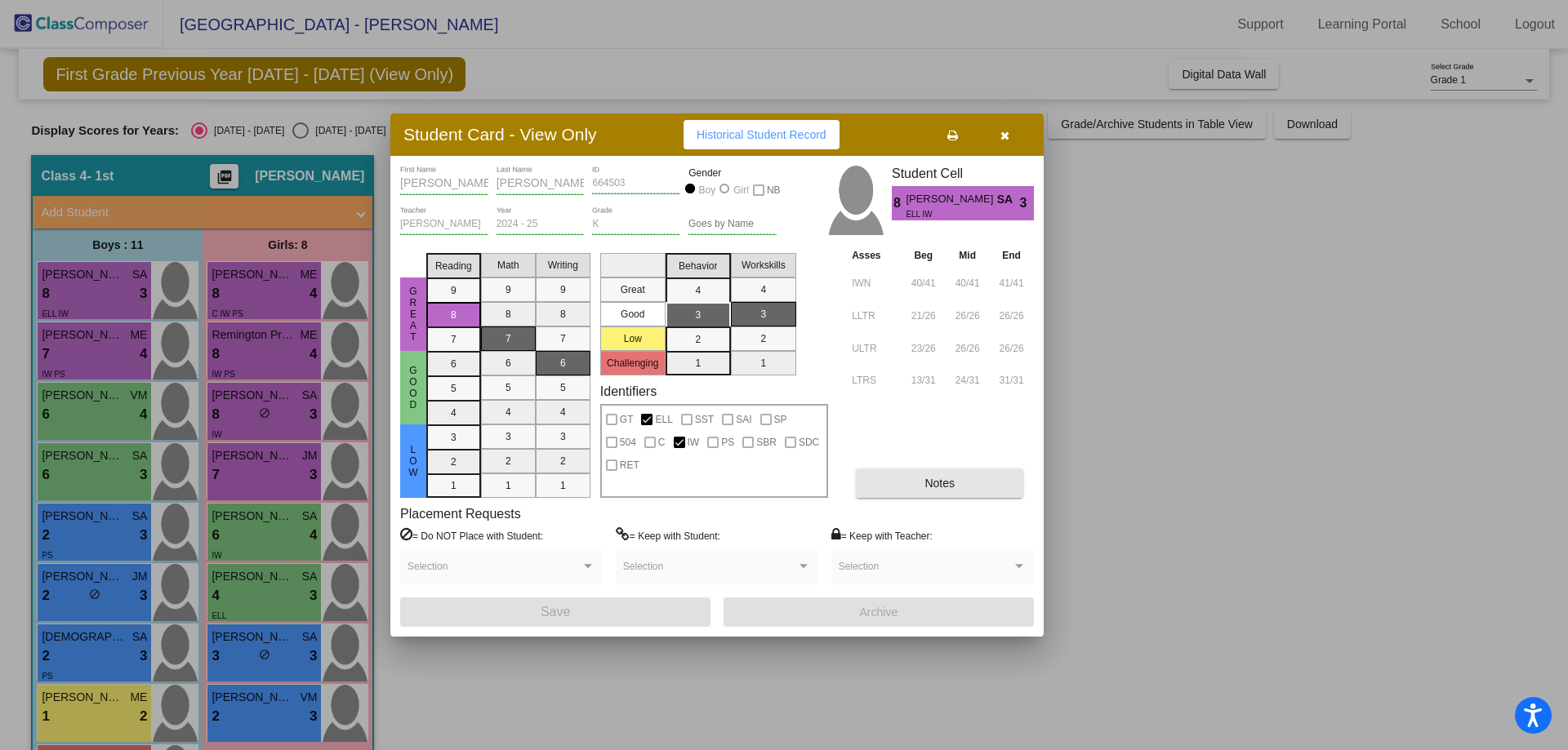
click at [973, 487] on button "Notes" at bounding box center [939, 483] width 167 height 29
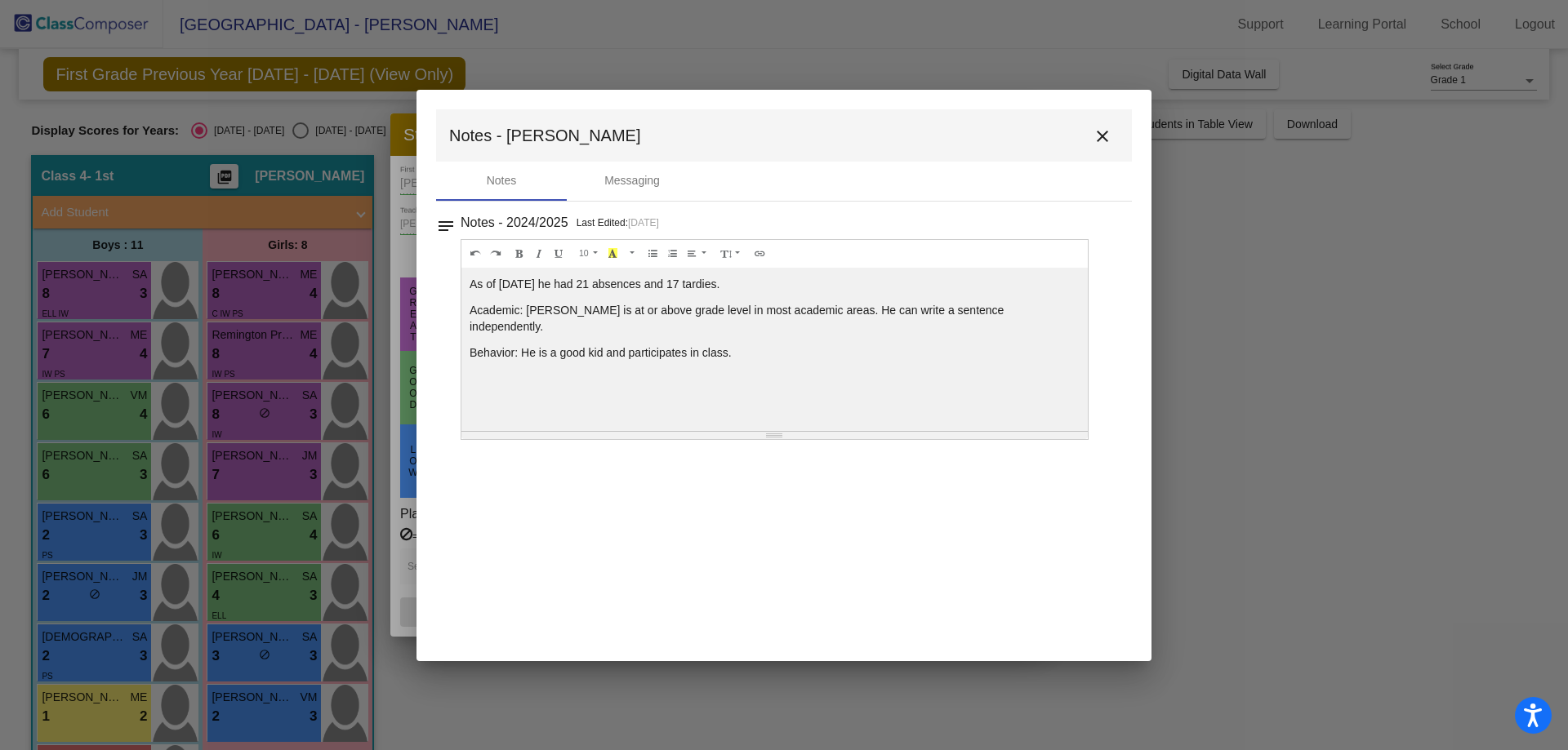
click at [1095, 138] on mat-icon "close" at bounding box center [1102, 136] width 20 height 20
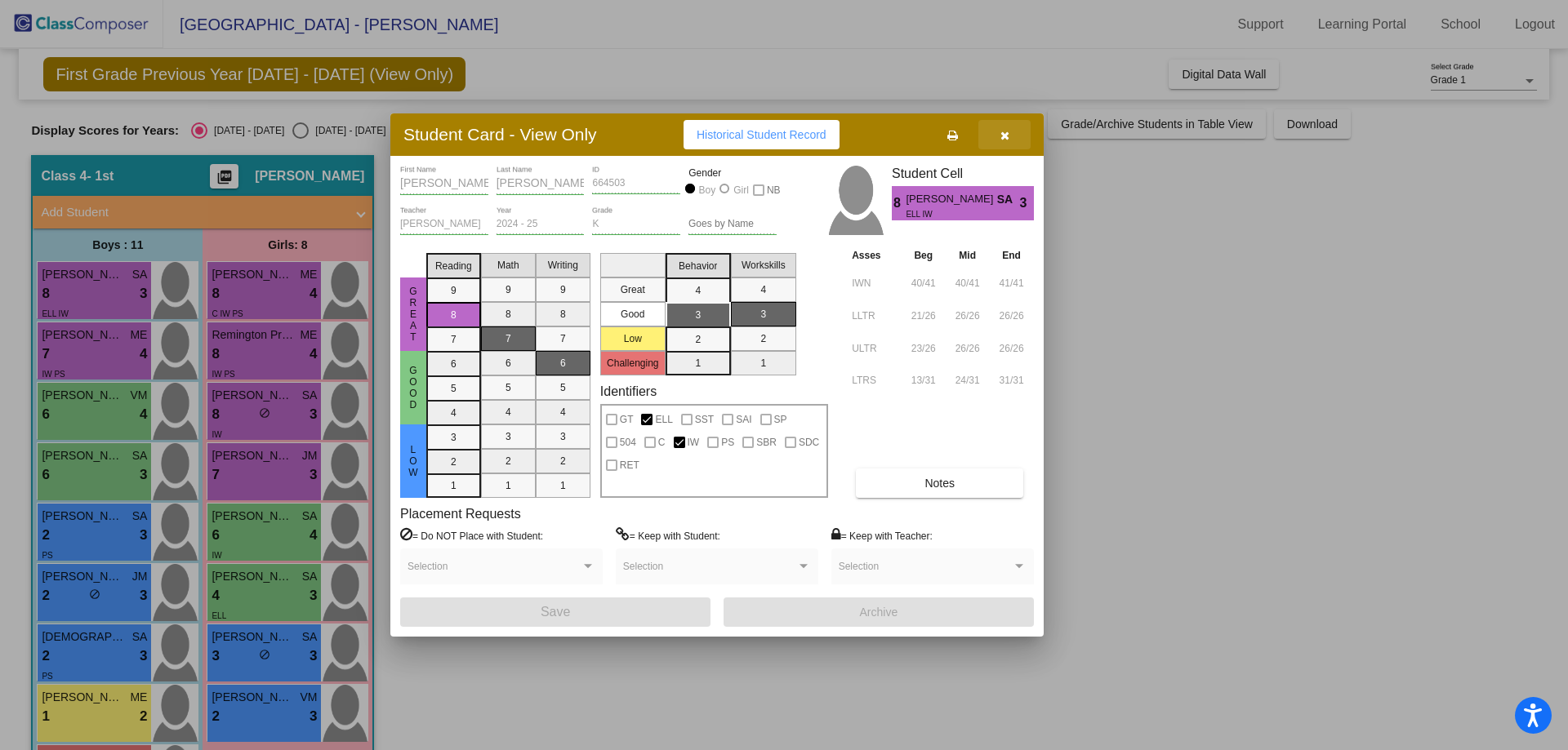
click at [1014, 134] on button "button" at bounding box center [1004, 135] width 52 height 29
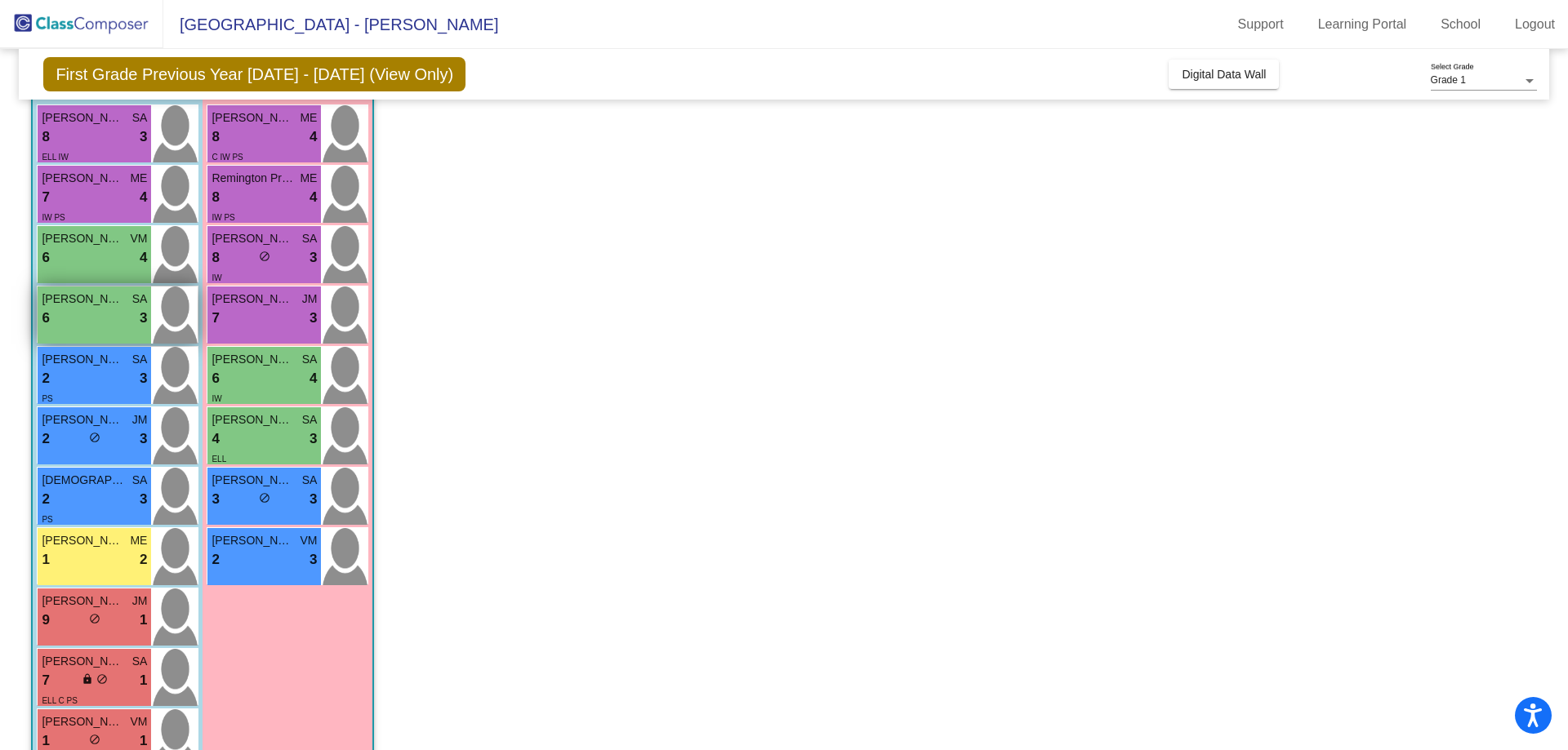
scroll to position [202, 0]
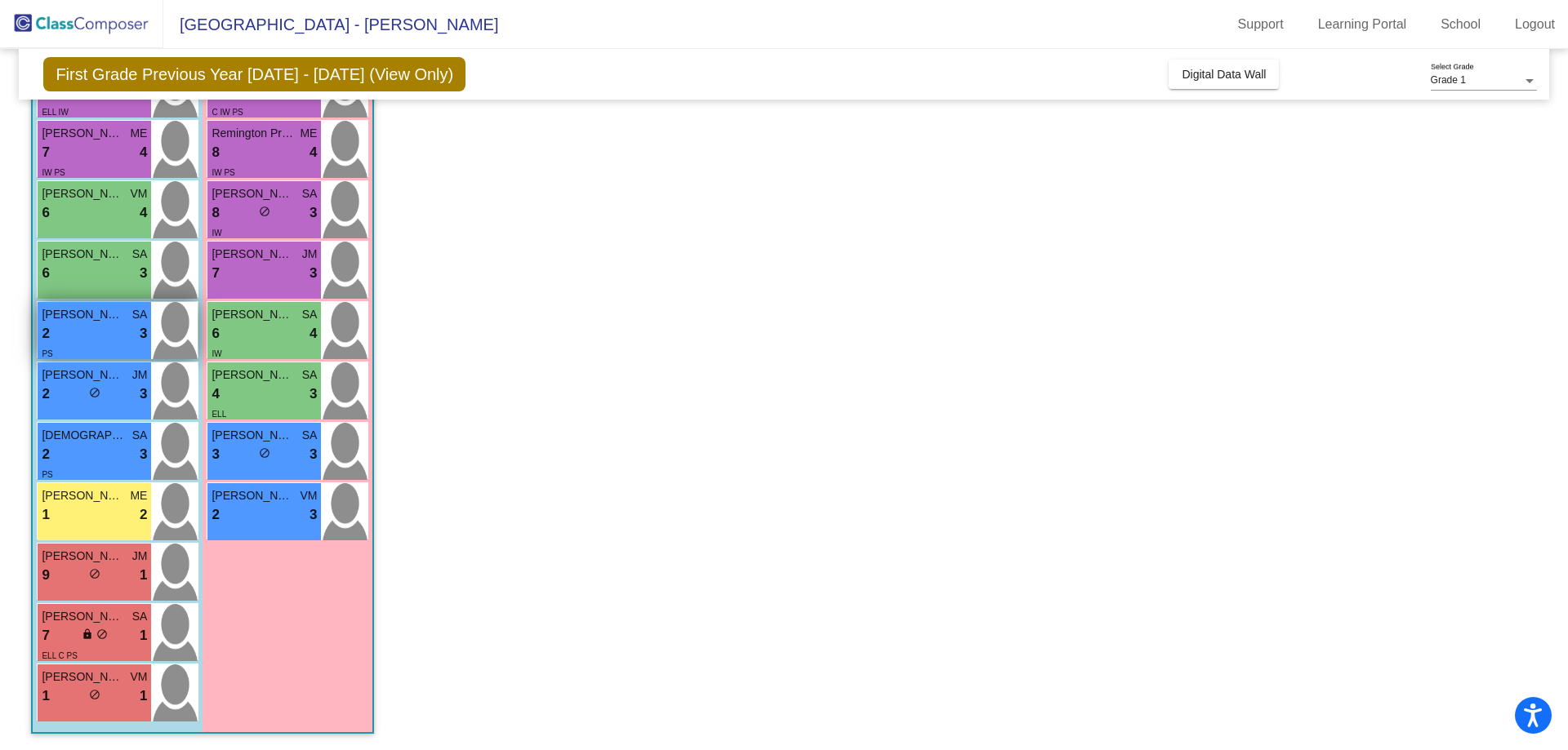
click at [157, 349] on img at bounding box center [174, 330] width 46 height 57
